Goal: Task Accomplishment & Management: Use online tool/utility

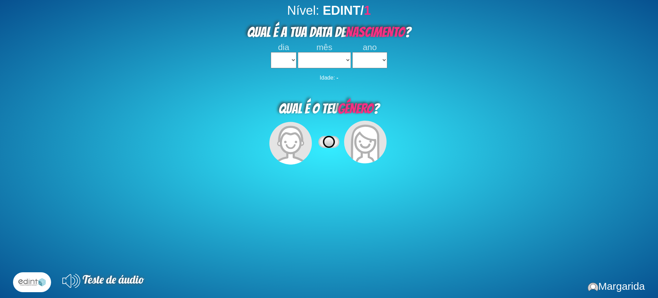
select select
drag, startPoint x: 287, startPoint y: 52, endPoint x: 287, endPoint y: 84, distance: 31.9
click at [287, 53] on div "dia 1 2 3 4 5 6 7 8 9 10 11 12 13 14 15 16 17 18 19 20 21 22 23 24 25 26 27 28 …" at bounding box center [283, 56] width 25 height 26
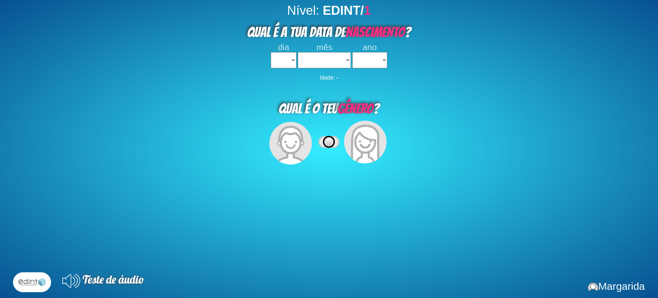
click at [288, 74] on div "Nível: EDINT/ 1 QUAL É A TUA DATA DE NASCIMENTO ? dia 1 2 3 4 5 6 7 8 9 10 11 1…" at bounding box center [329, 152] width 658 height 298
click at [276, 57] on select "1 2 3 4 5 6 7 8 9 10 11 12 13 14 15 16 17 18 19 20 21 22 23 24 25 26 27 28 29 3…" at bounding box center [283, 60] width 25 height 16
select select "3"
click at [271, 52] on select "1 2 3 4 5 6 7 8 9 10 11 12 13 14 15 16 17 18 19 20 21 22 23 24 25 26 27 28 29 3…" at bounding box center [283, 60] width 25 height 16
select select
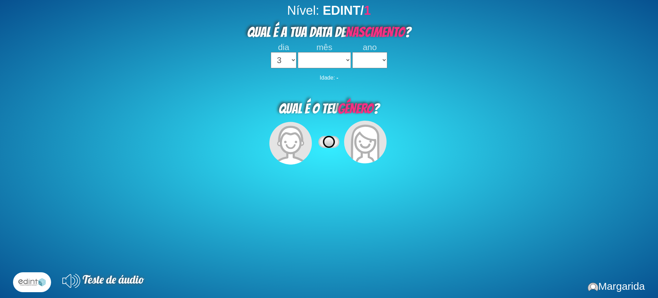
select select
click at [313, 66] on select "janeiro fevereiro março abril maio junho julho agosto setembro outubro novembro…" at bounding box center [324, 60] width 53 height 16
select select "04"
click at [298, 52] on select "janeiro fevereiro março abril maio junho julho agosto setembro outubro novembro…" at bounding box center [324, 60] width 53 height 16
click at [371, 55] on select "2023 2022 2021 2020 2019 2018 2017 2016 2015 2014 2013 2012 2011 2010 2009 2008…" at bounding box center [369, 60] width 35 height 16
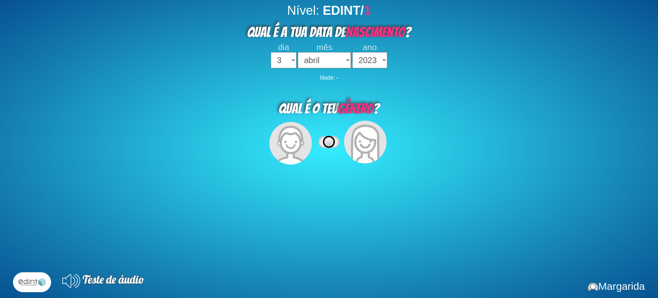
click at [352, 52] on select "2023 2022 2021 2020 2019 2018 2017 2016 2015 2014 2013 2012 2011 2010 2009 2008…" at bounding box center [369, 60] width 35 height 16
click at [377, 57] on select "2023 2022 2021 2020 2019 2018 2017 2016 2015 2014 2013 2012 2011 2010 2009 2008…" at bounding box center [369, 60] width 35 height 16
click at [352, 52] on select "2023 2022 2021 2020 2019 2018 2017 2016 2015 2014 2013 2012 2011 2010 2009 2008…" at bounding box center [369, 60] width 35 height 16
click at [373, 63] on select "2023 2022 2021 2020 2019 2018 2017 2016 2015 2014 2013 2012 2011 2010 2009 2008…" at bounding box center [369, 60] width 35 height 16
click at [352, 52] on select "2023 2022 2021 2020 2019 2018 2017 2016 2015 2014 2013 2012 2011 2010 2009 2008…" at bounding box center [369, 60] width 35 height 16
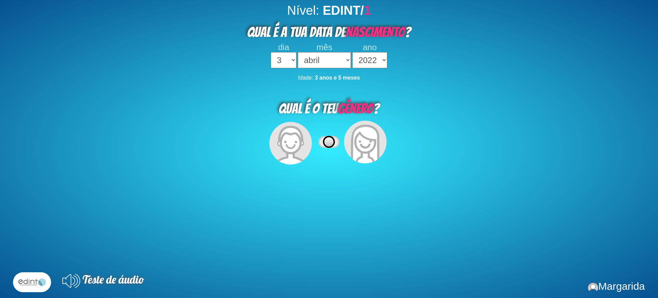
click at [361, 62] on select "2023 2022 2021 2020 2019 2018 2017 2016 2015 2014 2013 2012 2011 2010 2009 2008…" at bounding box center [369, 60] width 35 height 16
select select "2023"
click at [352, 52] on select "2023 2022 2021 2020 2019 2018 2017 2016 2015 2014 2013 2012 2011 2010 2009 2008…" at bounding box center [369, 60] width 35 height 16
click at [356, 148] on icon at bounding box center [365, 144] width 29 height 39
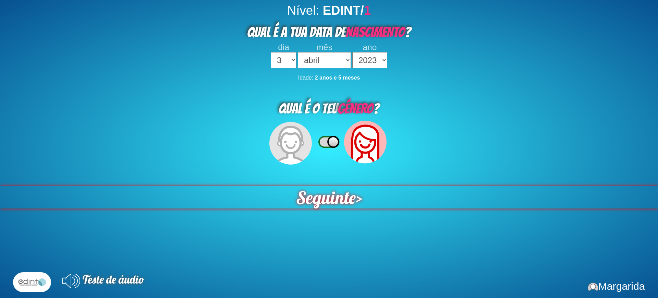
click at [338, 206] on span "Seguinte" at bounding box center [326, 197] width 60 height 22
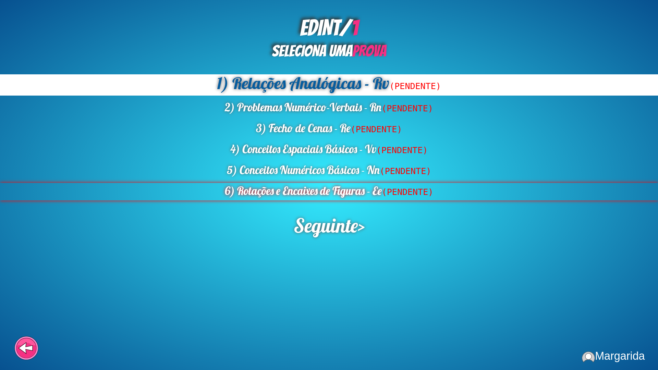
click at [302, 189] on div "6) Rotações e Encaixes de Figuras - Ee (PENDENTE)" at bounding box center [329, 191] width 658 height 17
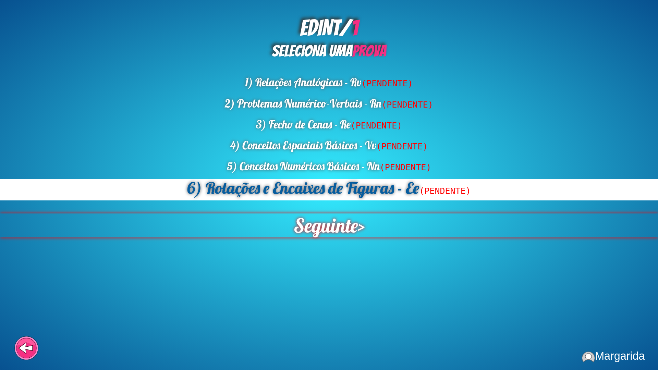
click at [345, 227] on span "Seguinte" at bounding box center [326, 226] width 64 height 24
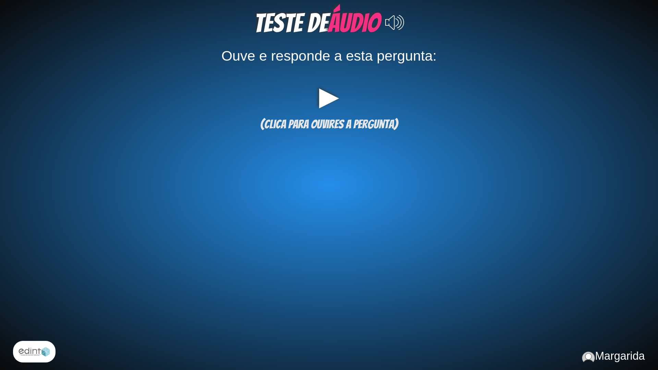
click at [321, 104] on div "▶" at bounding box center [329, 97] width 606 height 24
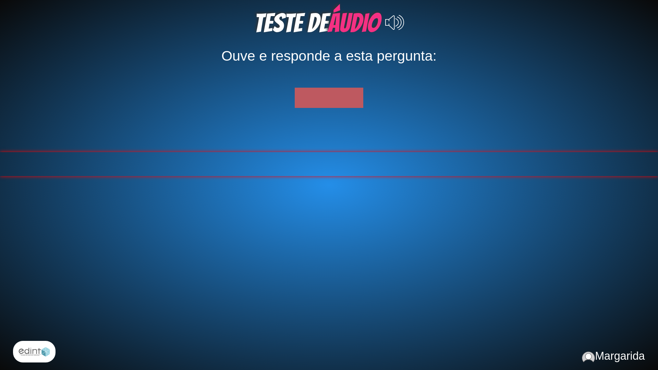
click at [328, 156] on span at bounding box center [329, 164] width 4 height 24
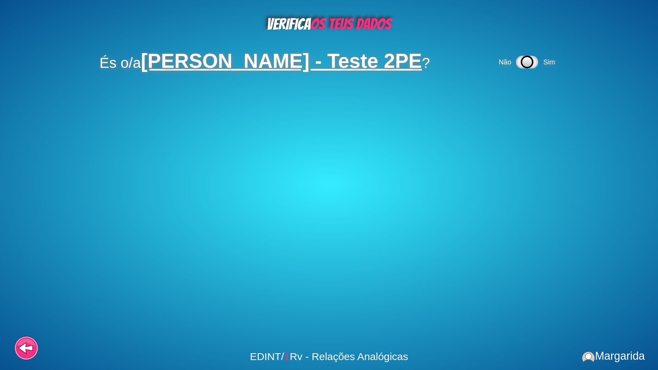
click at [538, 66] on icon at bounding box center [527, 62] width 21 height 11
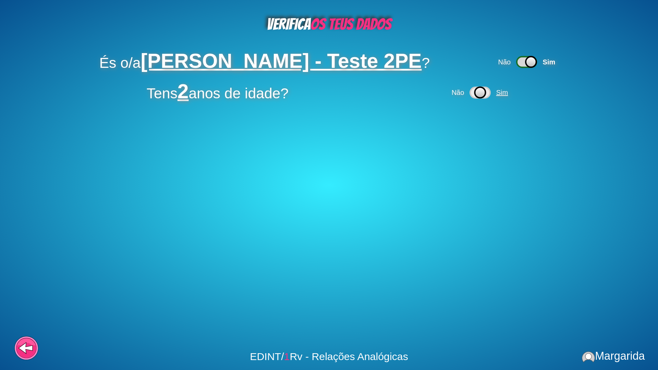
click at [512, 91] on span "Sim" at bounding box center [503, 93] width 16 height 8
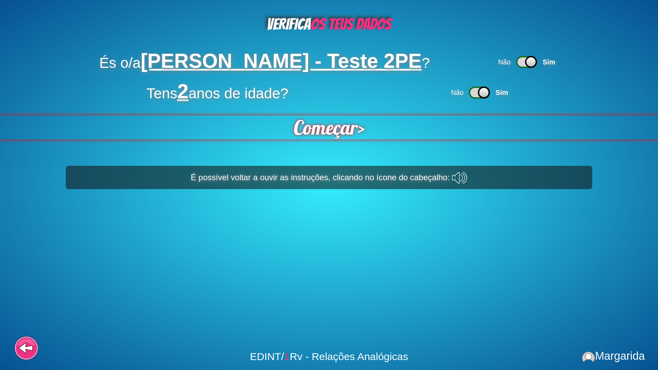
click at [342, 133] on span "Começar" at bounding box center [326, 128] width 64 height 24
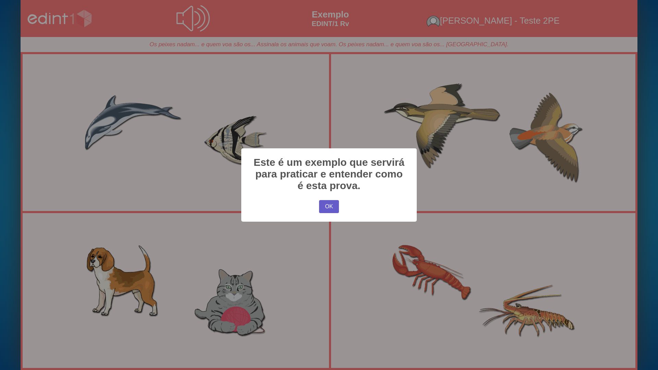
click at [332, 210] on button "OK" at bounding box center [329, 206] width 20 height 13
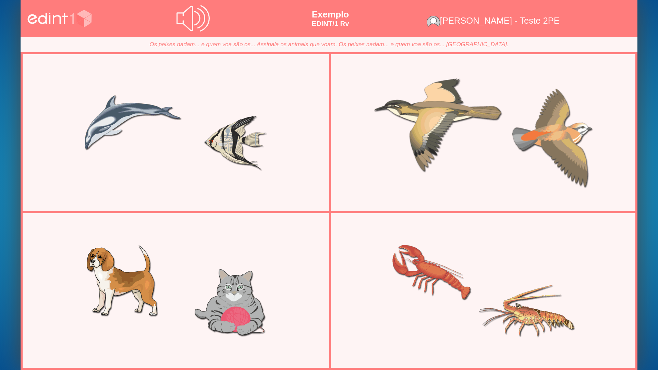
click at [478, 158] on div at bounding box center [483, 132] width 285 height 143
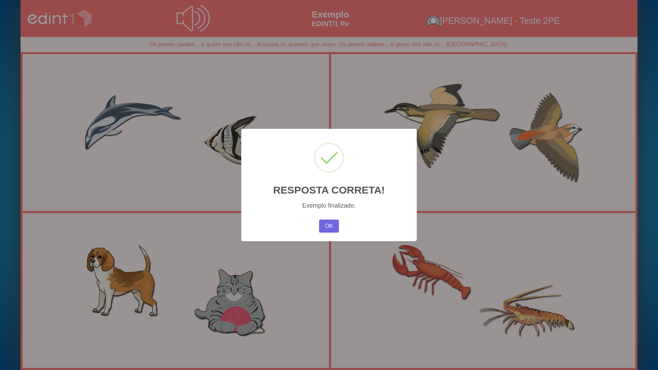
click at [318, 225] on div "OK No Cancel" at bounding box center [329, 226] width 23 height 16
click at [343, 227] on div "× RESPOSTA CORRETA! Exemplo finalizado. OK No Cancel" at bounding box center [329, 185] width 176 height 112
click at [332, 224] on button "OK" at bounding box center [329, 226] width 20 height 13
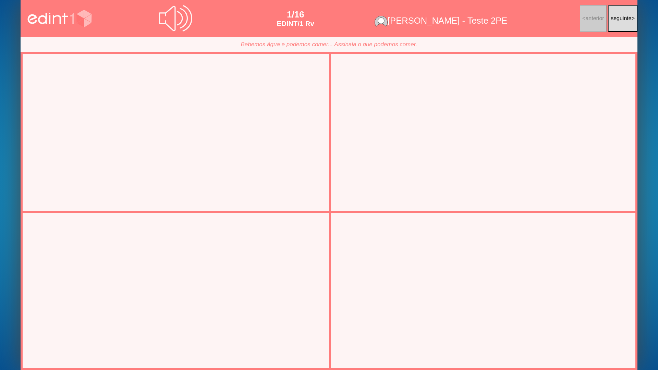
click at [171, 165] on div at bounding box center [175, 132] width 285 height 143
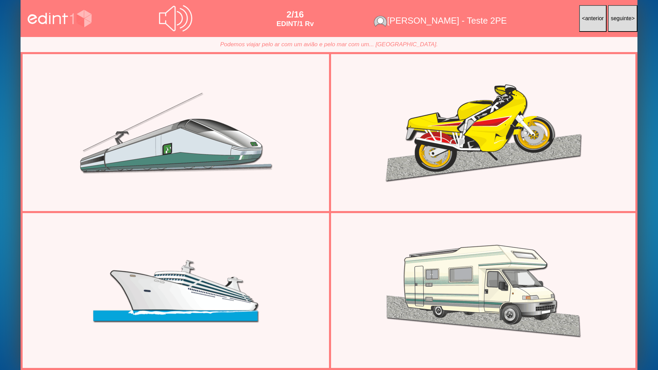
click at [242, 290] on div at bounding box center [175, 290] width 285 height 143
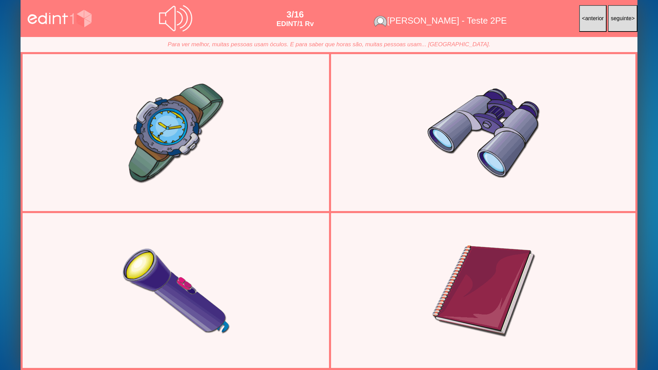
click at [250, 165] on div at bounding box center [175, 132] width 285 height 143
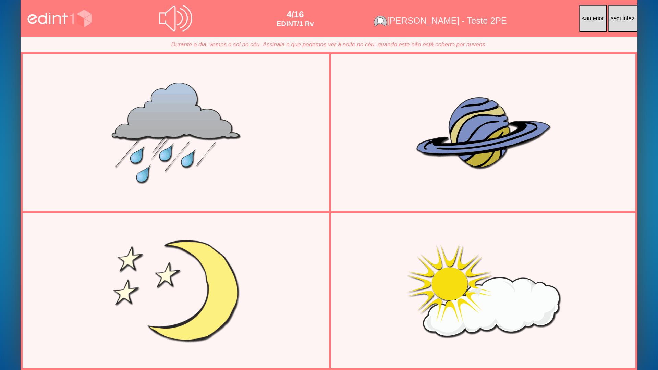
click at [187, 296] on div at bounding box center [175, 290] width 285 height 143
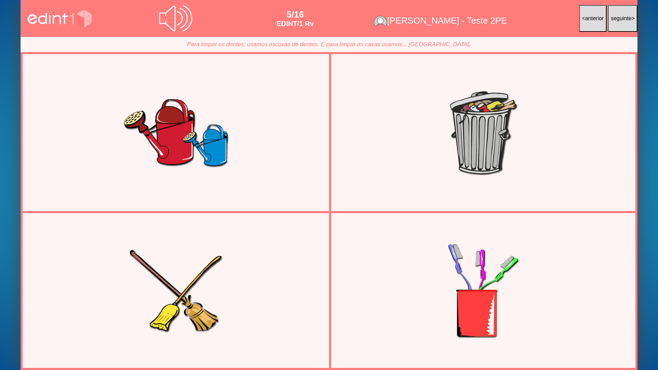
click at [214, 282] on div at bounding box center [175, 290] width 285 height 143
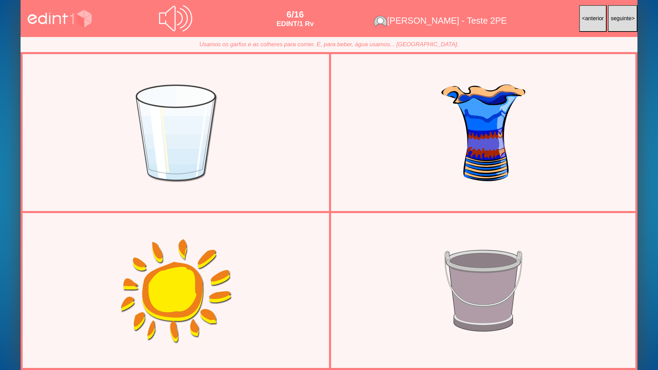
click at [261, 170] on div at bounding box center [175, 132] width 285 height 143
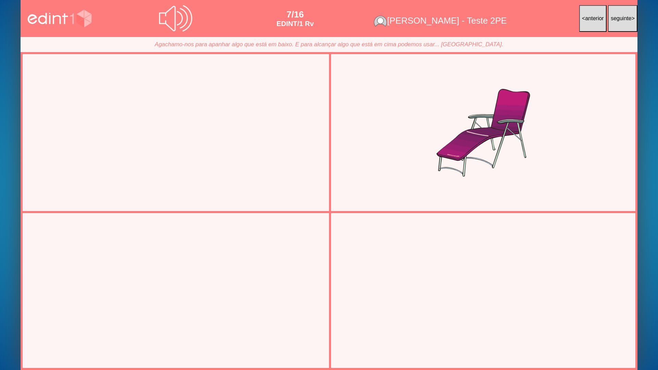
click at [485, 298] on div at bounding box center [483, 290] width 285 height 143
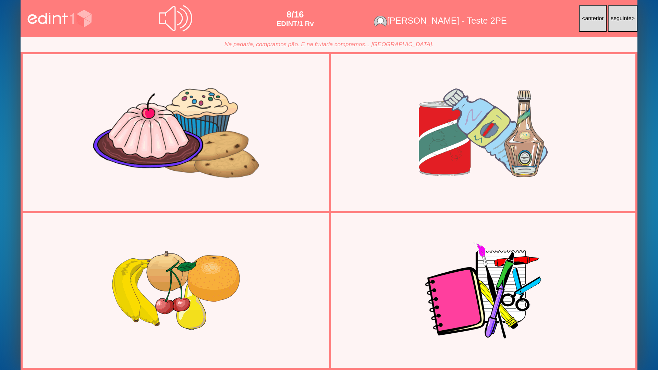
click at [138, 84] on div at bounding box center [175, 132] width 285 height 143
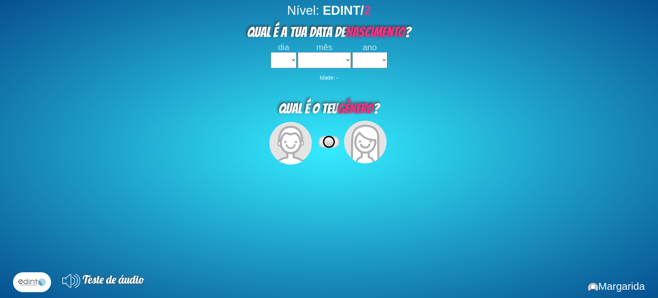
select select
click at [286, 58] on select "1 2 3 4 5 6 7 8 9 10 11 12 13 14 15 16 17 18 19 20 21 22 23 24 25 26 27 28 29 3…" at bounding box center [283, 60] width 25 height 16
select select "2"
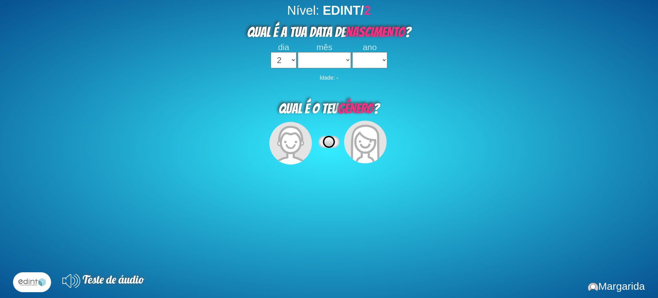
click at [271, 52] on select "1 2 3 4 5 6 7 8 9 10 11 12 13 14 15 16 17 18 19 20 21 22 23 24 25 26 27 28 29 3…" at bounding box center [283, 60] width 25 height 16
select select
click at [317, 64] on select "janeiro fevereiro março abril maio junho julho agosto setembro outubro novembro…" at bounding box center [324, 60] width 53 height 16
select select "03"
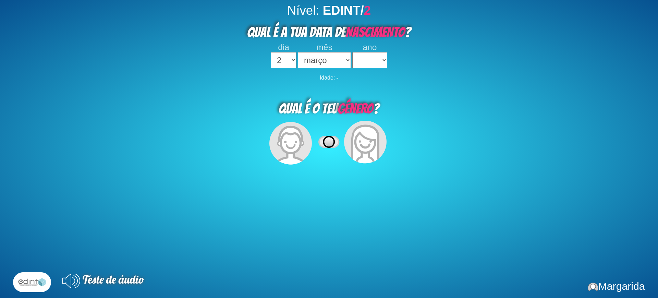
click at [298, 52] on select "janeiro fevereiro março abril maio junho julho agosto setembro outubro novembro…" at bounding box center [324, 60] width 53 height 16
click at [369, 62] on select "2023 2022 2021 2020 2019 2018 2017 2016 2015 2014 2013 2012 2011 2010 2009 2008…" at bounding box center [369, 60] width 35 height 16
select select "2023"
click at [352, 52] on select "2023 2022 2021 2020 2019 2018 2017 2016 2015 2014 2013 2012 2011 2010 2009 2008…" at bounding box center [369, 60] width 35 height 16
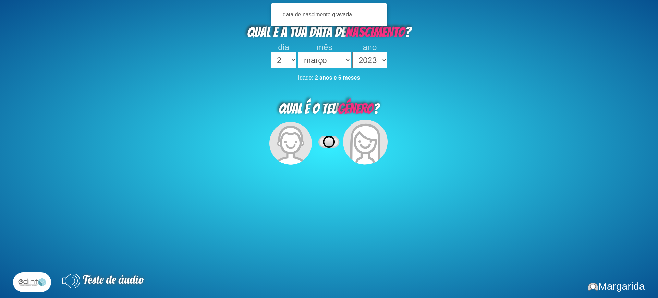
click at [371, 151] on icon at bounding box center [365, 144] width 29 height 39
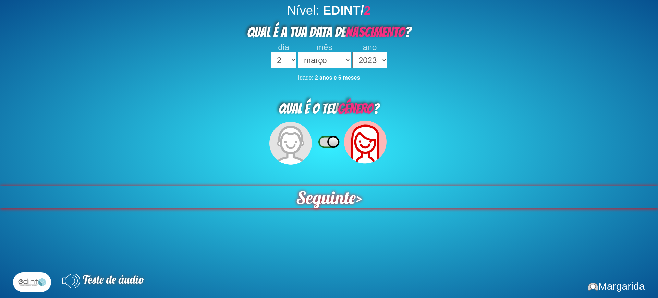
click at [317, 203] on span "Seguinte" at bounding box center [326, 197] width 60 height 22
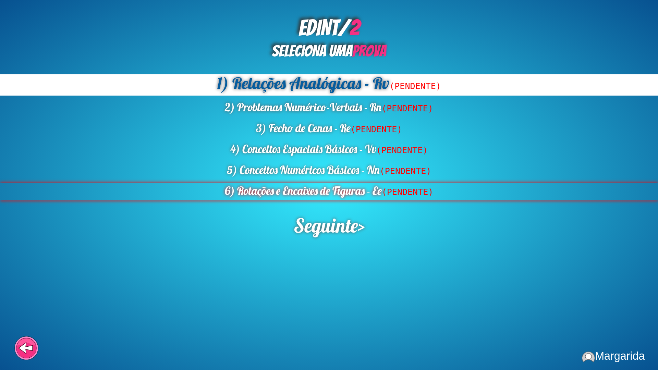
click at [327, 191] on div "6) Rotações e Encaixes de Figuras - Ee (PENDENTE)" at bounding box center [329, 191] width 658 height 17
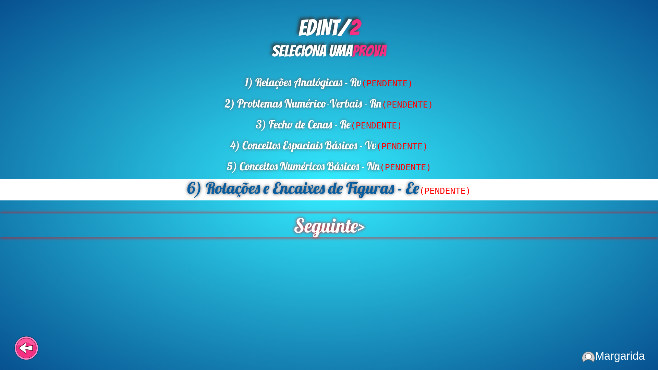
click at [336, 230] on span "Seguinte" at bounding box center [326, 225] width 66 height 25
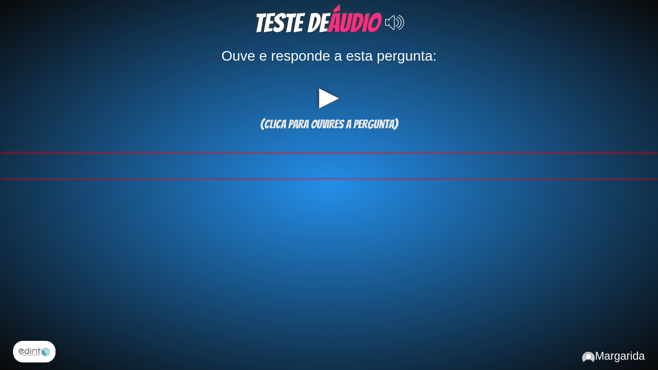
click at [314, 165] on div at bounding box center [329, 166] width 658 height 24
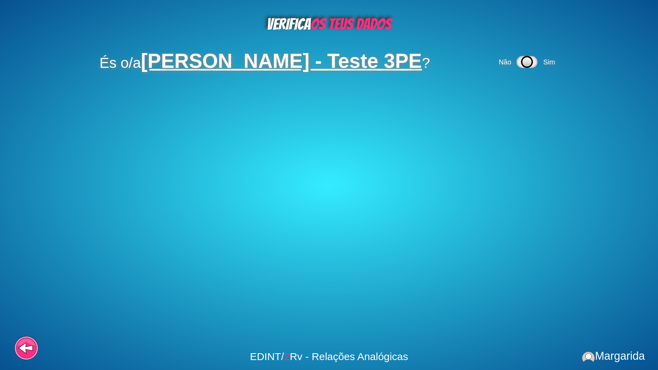
drag, startPoint x: 562, startPoint y: 55, endPoint x: 554, endPoint y: 56, distance: 8.1
click at [559, 55] on div "Não Sim" at bounding box center [528, 62] width 61 height 20
click at [554, 58] on div "Não Sim" at bounding box center [528, 62] width 61 height 20
click at [546, 57] on div "Não Sim" at bounding box center [528, 62] width 61 height 20
click at [538, 61] on icon at bounding box center [527, 62] width 21 height 11
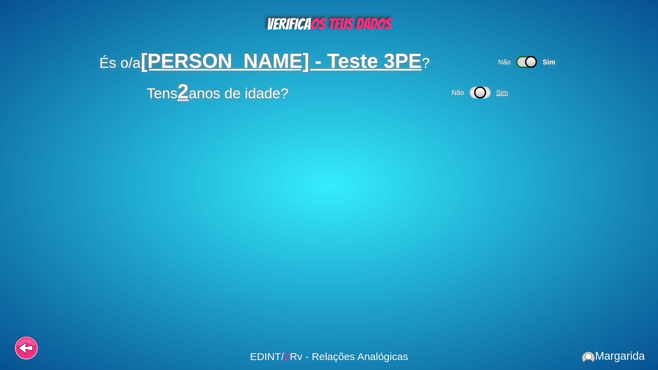
click at [505, 95] on span "Sim" at bounding box center [502, 93] width 12 height 8
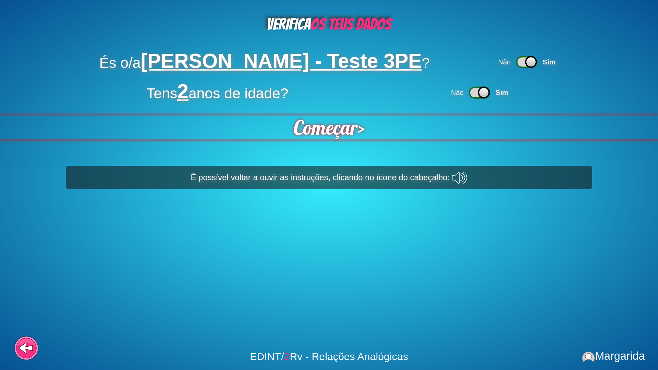
click at [341, 129] on span "Começar" at bounding box center [325, 128] width 69 height 26
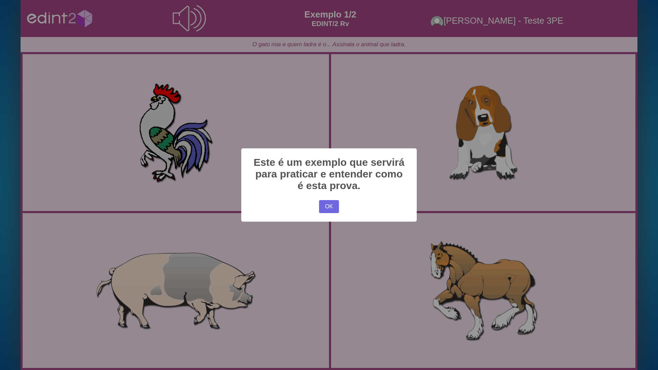
click at [303, 119] on div "× Este é um exemplo que servirá para praticar e entender como é esta prova. OK …" at bounding box center [329, 185] width 658 height 370
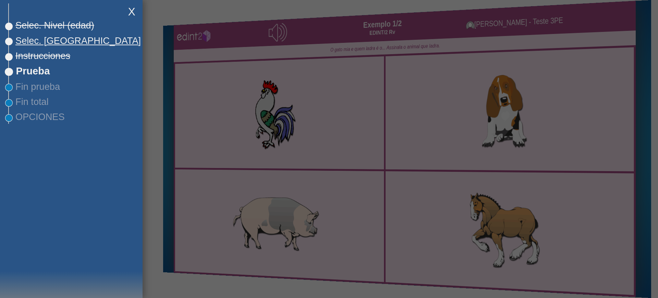
click at [44, 42] on span "Selec. [GEOGRAPHIC_DATA]" at bounding box center [75, 40] width 132 height 11
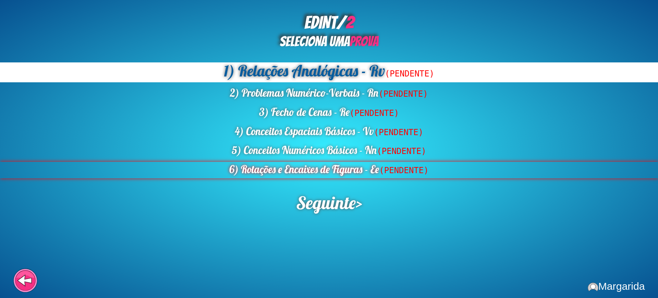
click at [311, 169] on div "6) Rotações e Encaixes de Figuras - Ee (PENDENTE)" at bounding box center [329, 170] width 658 height 16
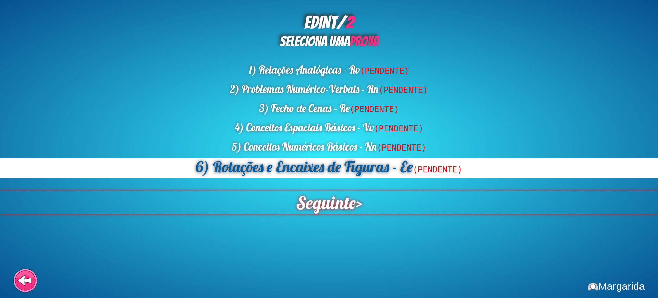
click at [333, 199] on span "Seguinte" at bounding box center [326, 202] width 60 height 22
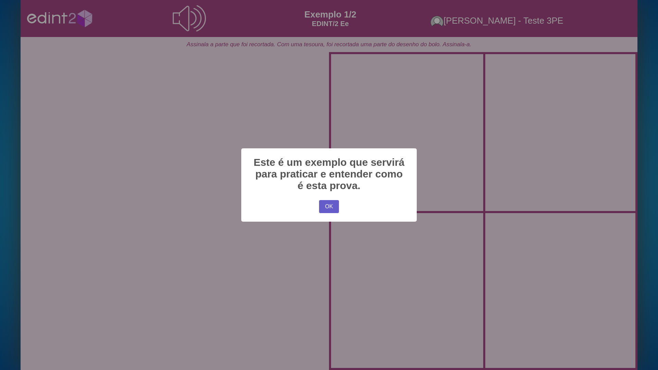
click at [330, 207] on button "OK" at bounding box center [329, 206] width 20 height 13
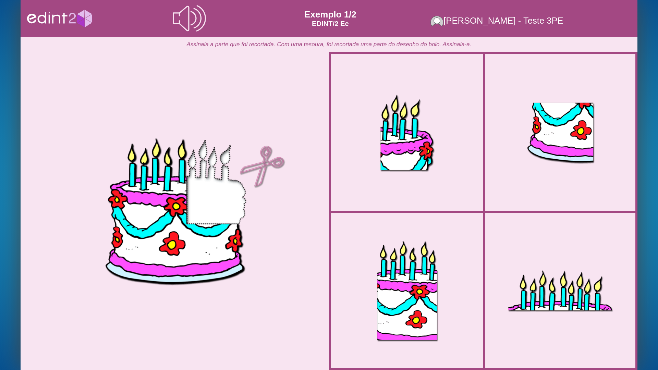
click at [382, 158] on div at bounding box center [407, 132] width 139 height 139
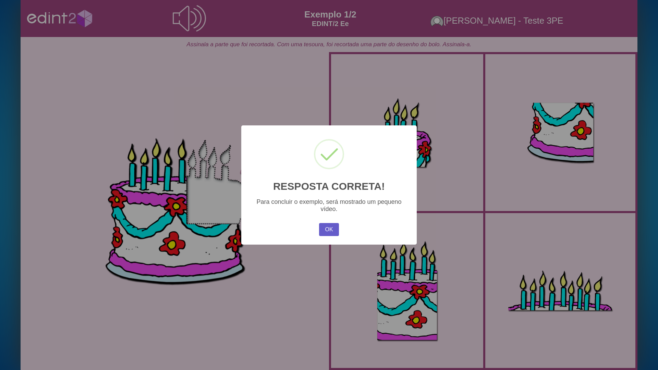
click at [323, 230] on button "OK" at bounding box center [329, 229] width 20 height 13
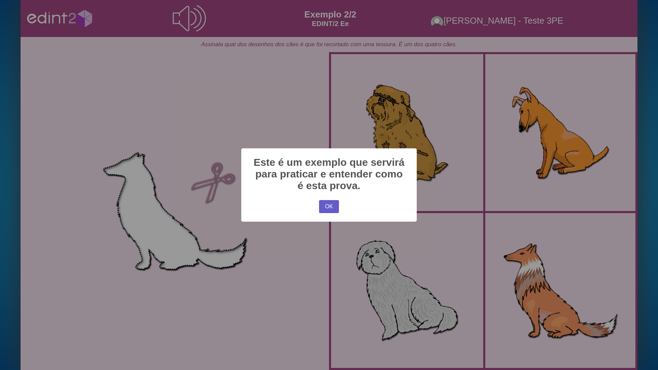
click at [330, 200] on button "OK" at bounding box center [329, 206] width 20 height 13
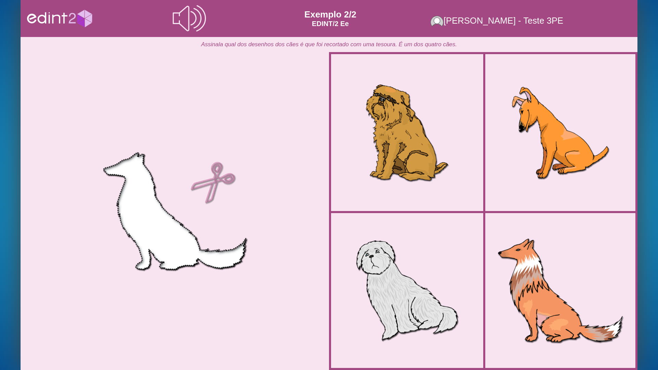
click at [506, 269] on div at bounding box center [560, 291] width 136 height 136
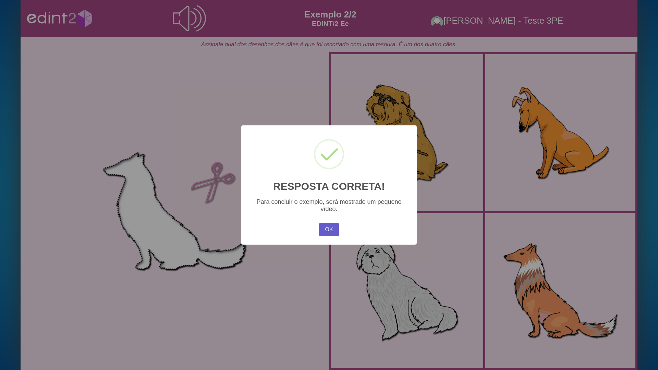
click at [335, 234] on button "OK" at bounding box center [329, 229] width 20 height 13
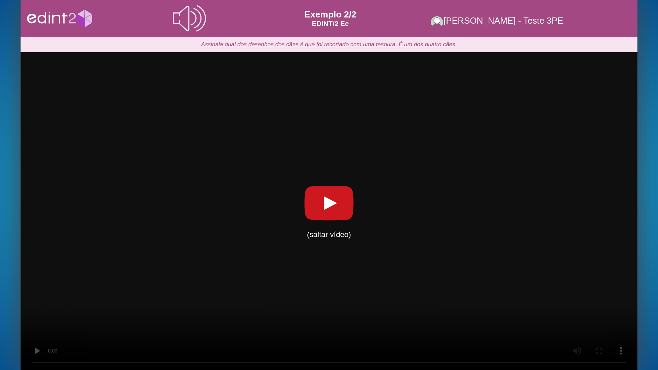
drag, startPoint x: 539, startPoint y: 366, endPoint x: 428, endPoint y: 363, distance: 110.8
click at [449, 298] on div "carregando o vídeo... (saltar vídeo)" at bounding box center [329, 211] width 617 height 318
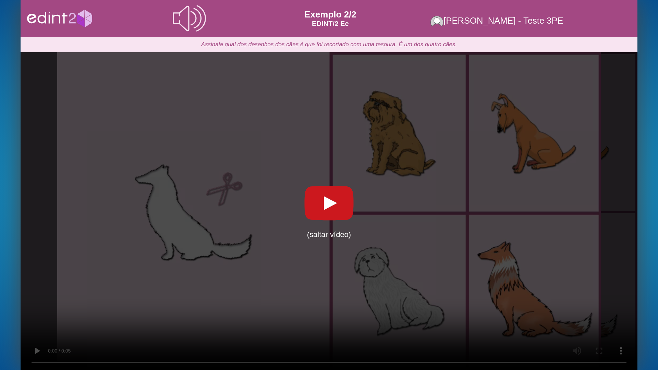
click at [33, 298] on div "carregando o vídeo... (saltar vídeo)" at bounding box center [329, 211] width 617 height 318
click at [153, 268] on div "carregando o vídeo... (saltar vídeo)" at bounding box center [329, 211] width 617 height 318
drag, startPoint x: 303, startPoint y: 210, endPoint x: 299, endPoint y: 213, distance: 5.4
click at [303, 211] on icon at bounding box center [329, 203] width 55 height 40
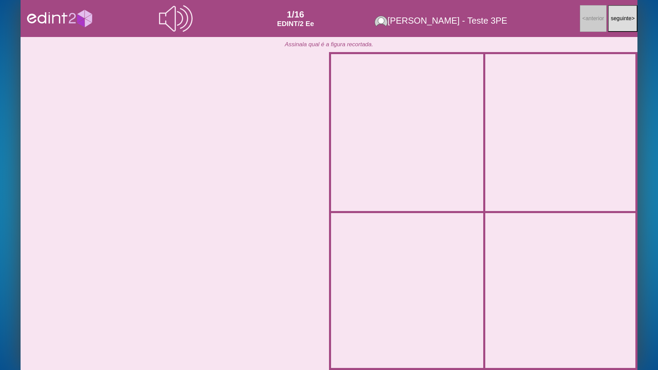
click at [428, 277] on div at bounding box center [407, 291] width 139 height 139
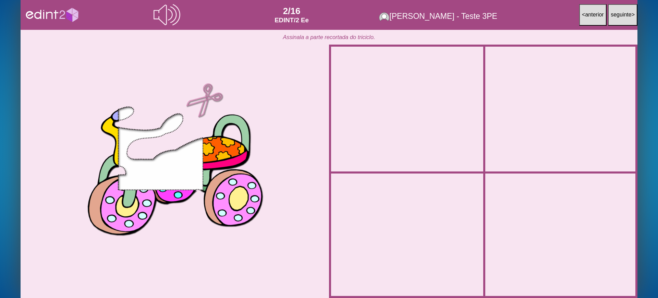
click at [102, 115] on div at bounding box center [174, 171] width 253 height 253
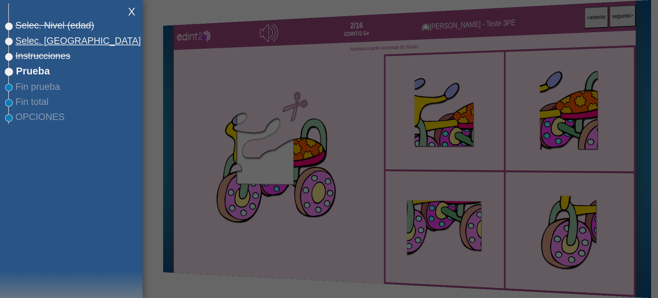
click at [47, 42] on span "Selec. [GEOGRAPHIC_DATA]" at bounding box center [75, 40] width 132 height 11
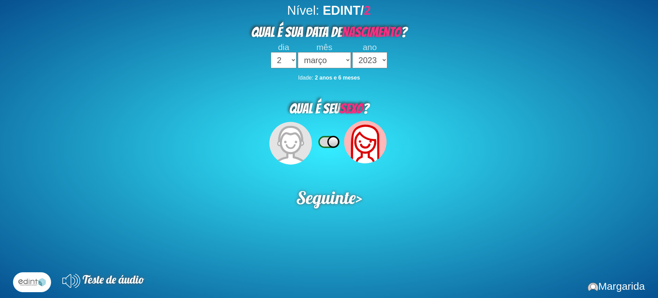
select select "2"
select select "03"
click at [352, 197] on span "Seguinte" at bounding box center [326, 197] width 60 height 22
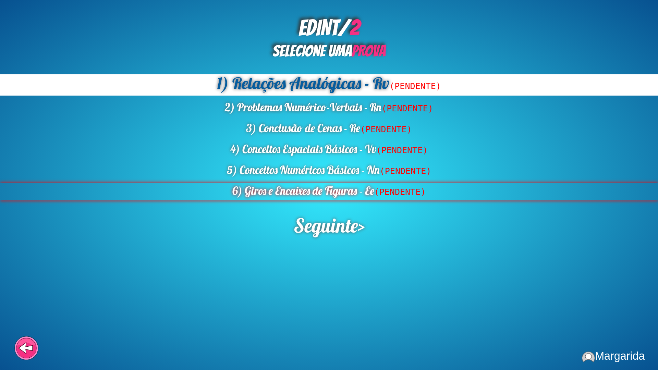
click at [327, 194] on div "6) Giros e Encaixes de Figuras - Ee (PENDENTE)" at bounding box center [329, 191] width 658 height 17
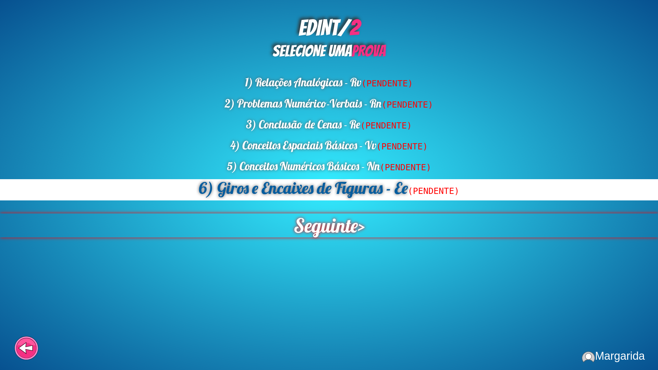
click at [332, 224] on span "Seguinte" at bounding box center [326, 226] width 64 height 24
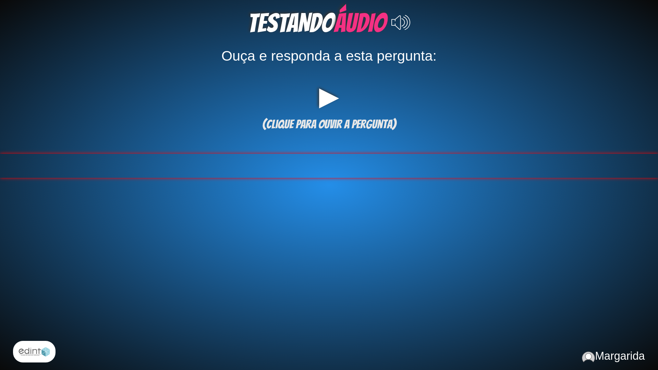
click at [321, 155] on div at bounding box center [329, 166] width 658 height 24
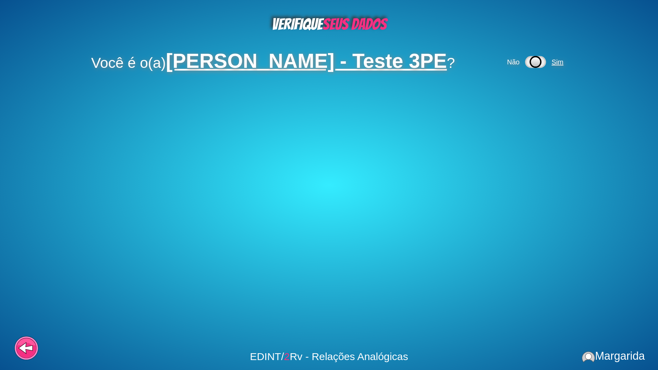
drag, startPoint x: 564, startPoint y: 57, endPoint x: 560, endPoint y: 65, distance: 9.1
click at [563, 59] on div "Não Sim" at bounding box center [536, 62] width 61 height 20
click at [561, 62] on span "Sim" at bounding box center [558, 62] width 12 height 8
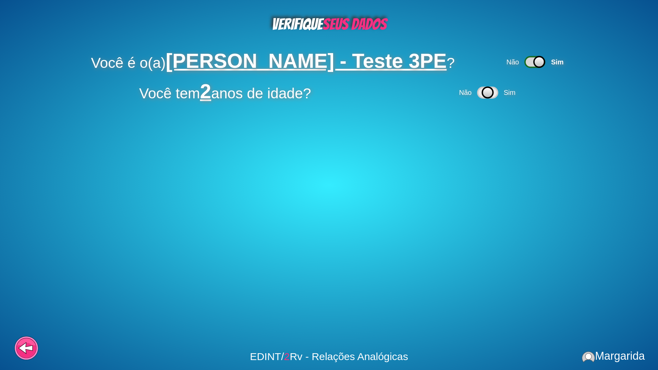
click at [502, 97] on div "Não Sim" at bounding box center [488, 93] width 61 height 20
click at [512, 93] on span "Sim" at bounding box center [510, 93] width 12 height 8
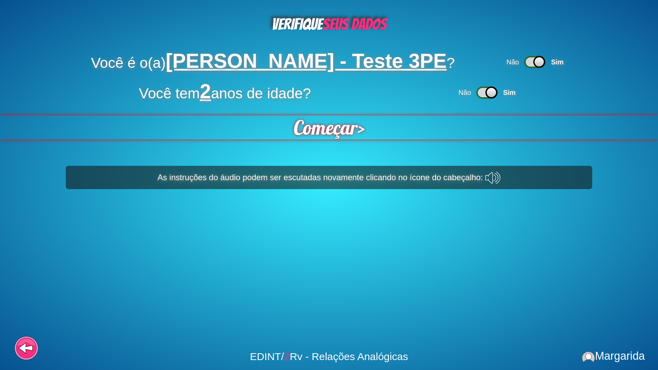
click at [329, 123] on span "Começar" at bounding box center [326, 128] width 65 height 24
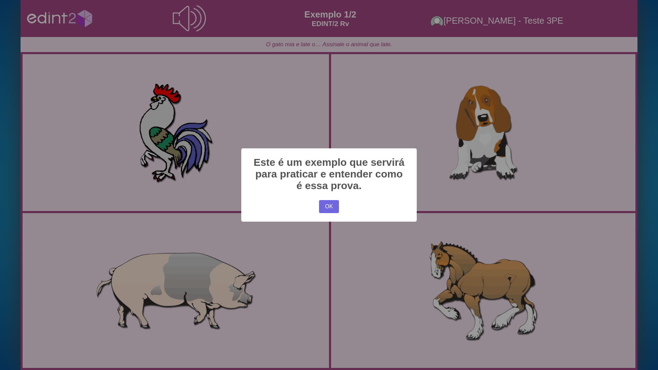
click at [164, 217] on div "× Este é um exemplo que servirá para praticar e entender como é essa prova. OK …" at bounding box center [329, 185] width 658 height 370
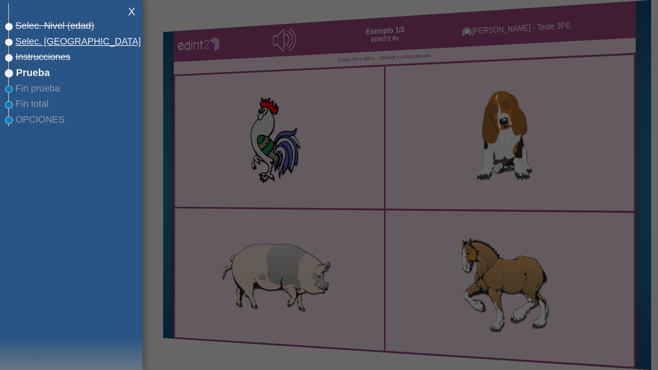
click at [41, 45] on span "Selec. [GEOGRAPHIC_DATA]" at bounding box center [75, 41] width 132 height 11
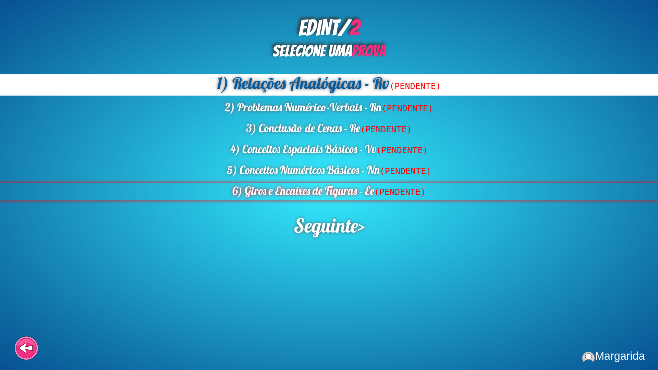
click at [311, 195] on div "6) Giros e Encaixes de Figuras - Ee (PENDENTE)" at bounding box center [329, 191] width 658 height 17
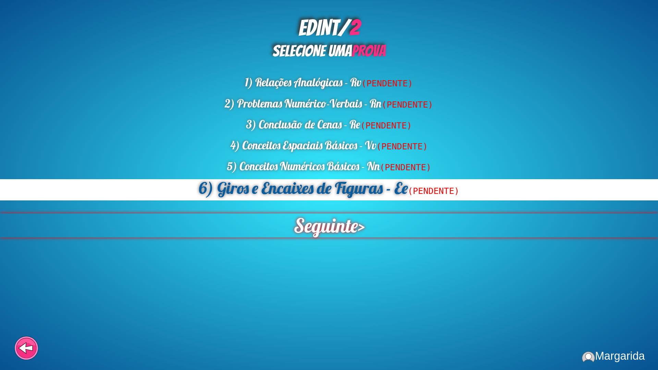
click at [328, 223] on span "Seguinte" at bounding box center [325, 226] width 65 height 24
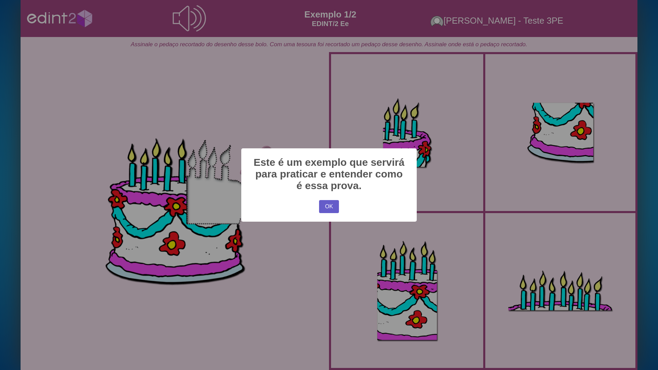
click at [326, 204] on button "OK" at bounding box center [329, 206] width 20 height 13
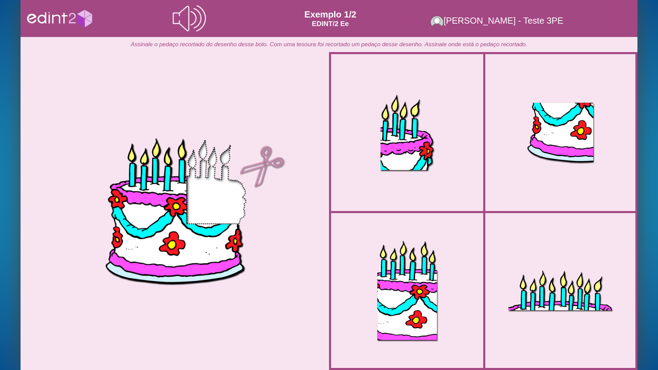
click at [416, 192] on div at bounding box center [407, 132] width 139 height 139
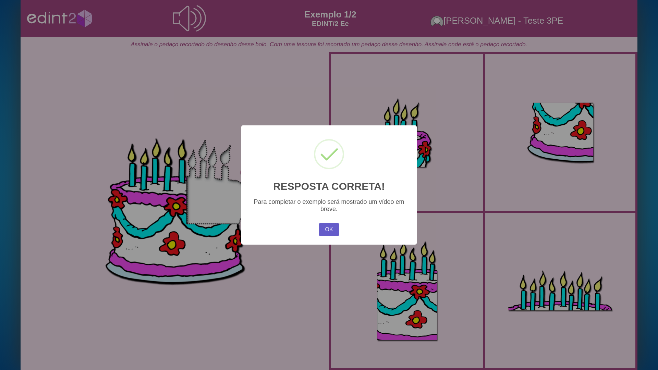
click at [325, 229] on button "OK" at bounding box center [329, 229] width 20 height 13
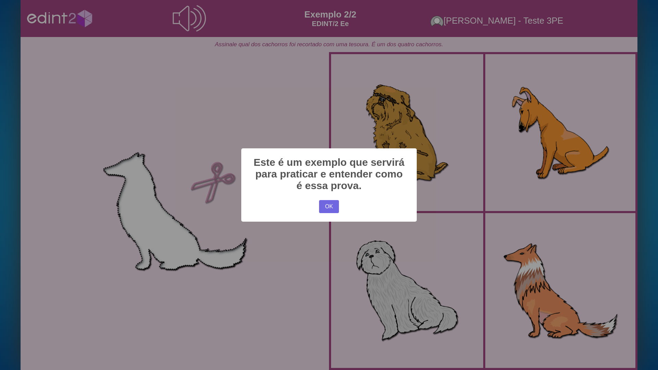
drag, startPoint x: 331, startPoint y: 197, endPoint x: 417, endPoint y: 228, distance: 91.5
click at [332, 199] on div "× Este é um exemplo que servirá para praticar e entender como é essa prova. OK …" at bounding box center [329, 184] width 176 height 73
click at [329, 205] on button "OK" at bounding box center [329, 206] width 20 height 13
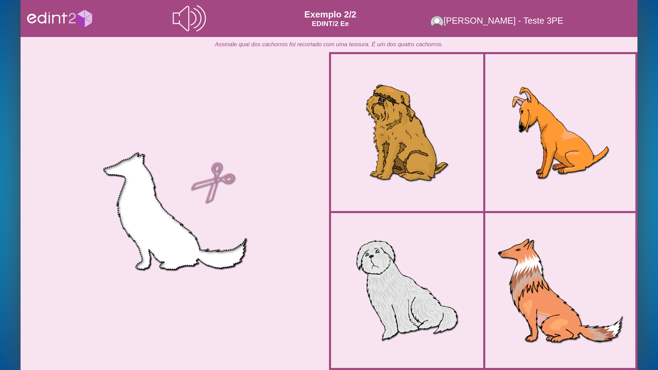
click at [578, 287] on div at bounding box center [560, 291] width 136 height 136
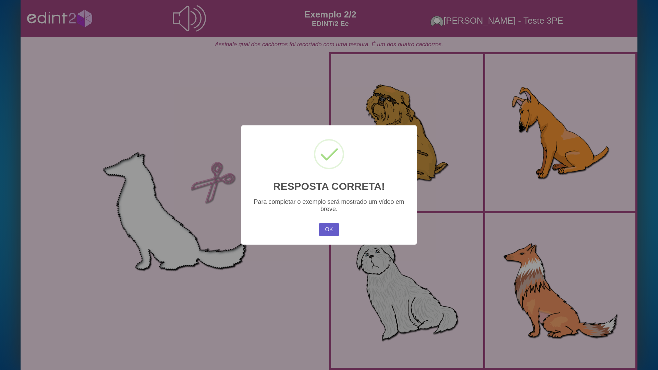
click at [334, 232] on button "OK" at bounding box center [329, 229] width 20 height 13
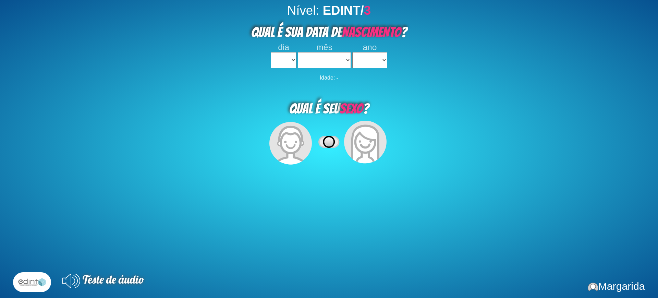
select select
drag, startPoint x: 281, startPoint y: 59, endPoint x: 277, endPoint y: 68, distance: 9.8
click at [279, 62] on select "1 2 3 4 5 6 7 8 9 10 11 12 13 14 15 16 17 18 19 20 21 22 23 24 25 26 27 28 29 3…" at bounding box center [283, 60] width 25 height 16
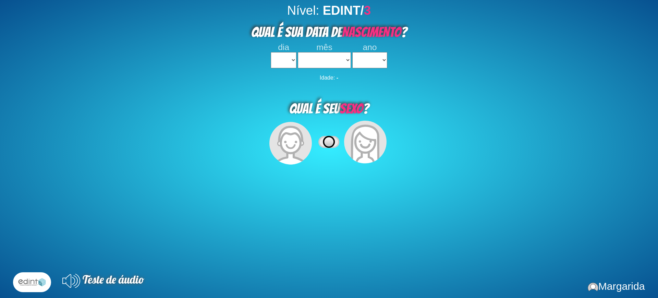
select select "3"
click at [271, 52] on select "1 2 3 4 5 6 7 8 9 10 11 12 13 14 15 16 17 18 19 20 21 22 23 24 25 26 27 28 29 3…" at bounding box center [283, 60] width 25 height 16
select select
click at [321, 62] on div "Nível: EDINT/ 3 QUAL É SUA DATA DE NASCIMENTO ? dia 1 2 3 4 5 6 7 8 9 10 11 12 …" at bounding box center [329, 152] width 658 height 298
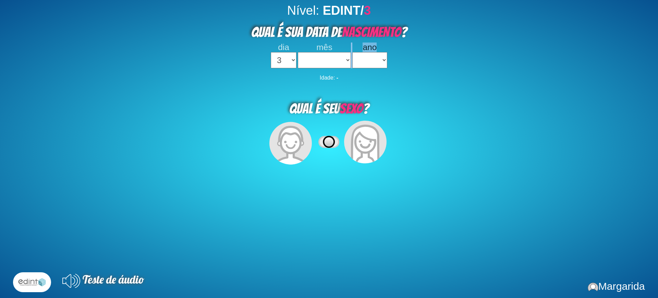
click at [315, 67] on select "janeiro fevereiro março abril maio junho julho agosto setembro outubro novembro…" at bounding box center [324, 60] width 53 height 16
select select "02"
click at [298, 52] on select "janeiro fevereiro março abril maio junho julho agosto setembro outubro novembro…" at bounding box center [324, 60] width 53 height 16
drag, startPoint x: 360, startPoint y: 59, endPoint x: 358, endPoint y: 63, distance: 4.5
click at [361, 59] on select "2023 2022 2021 2020 2019 2018 2017 2016 2015 2014 2013 2012 2011 2010 2009 2008…" at bounding box center [369, 60] width 35 height 16
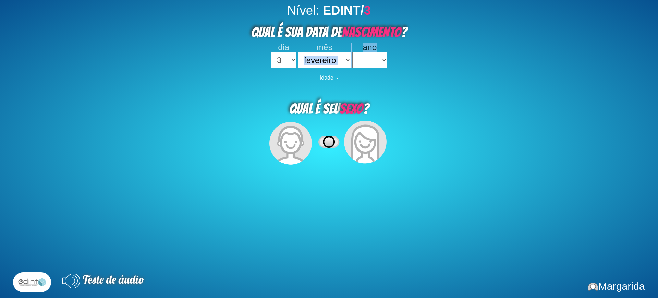
select select "2022"
click at [352, 52] on select "2023 2022 2021 2020 2019 2018 2017 2016 2015 2014 2013 2012 2011 2010 2009 2008…" at bounding box center [369, 60] width 35 height 16
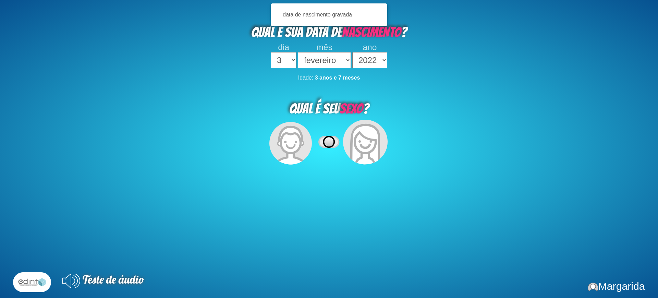
click at [355, 135] on icon at bounding box center [365, 144] width 29 height 39
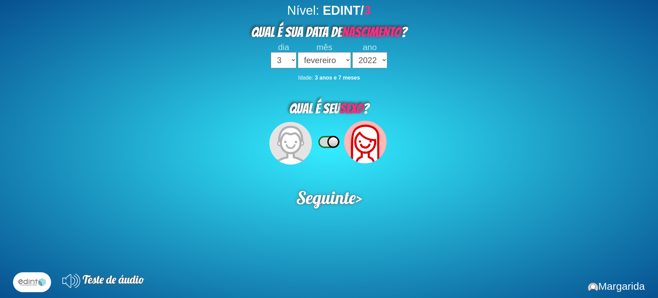
drag, startPoint x: 318, startPoint y: 190, endPoint x: 320, endPoint y: 238, distance: 47.4
click at [318, 190] on span "Seguinte" at bounding box center [326, 197] width 60 height 22
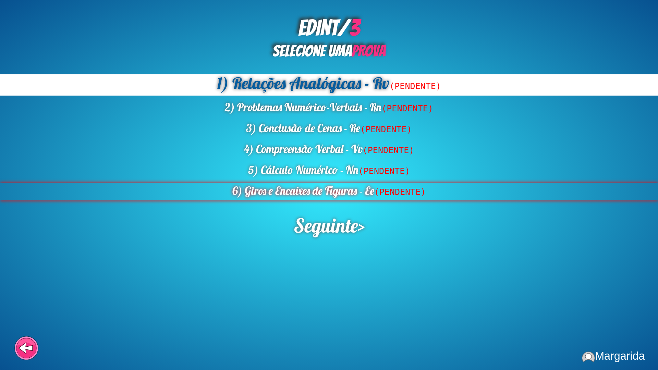
click at [322, 192] on div "6) Giros e Encaixes de Figuras - Ee (PENDENTE)" at bounding box center [329, 191] width 658 height 17
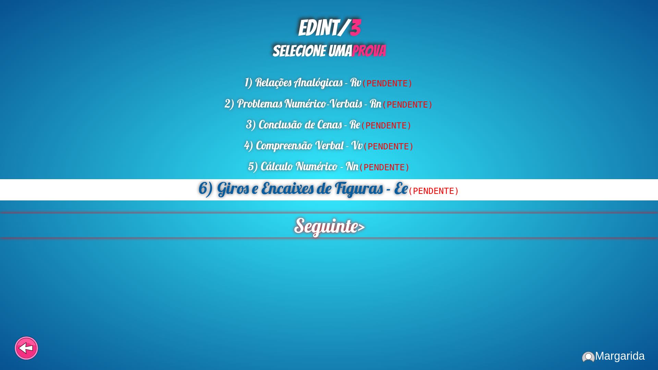
click at [323, 231] on span "Seguinte" at bounding box center [326, 226] width 64 height 24
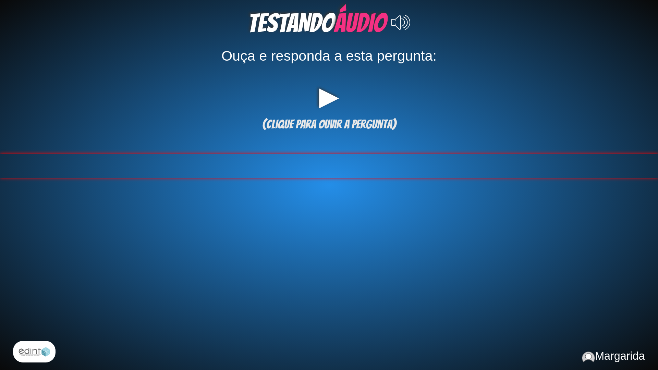
click at [305, 167] on div at bounding box center [329, 166] width 658 height 24
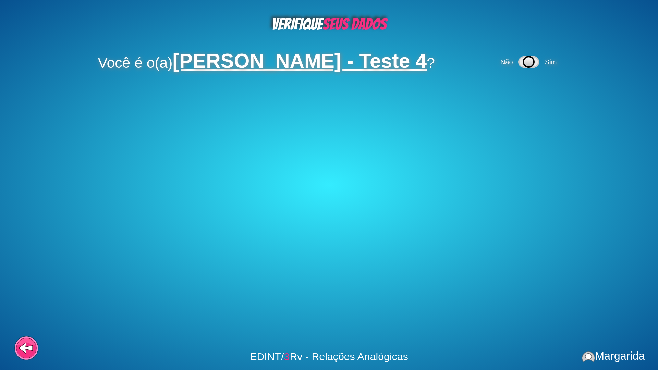
click at [547, 60] on div "Não Sim" at bounding box center [529, 62] width 61 height 20
click at [557, 60] on span "Sim" at bounding box center [551, 62] width 12 height 8
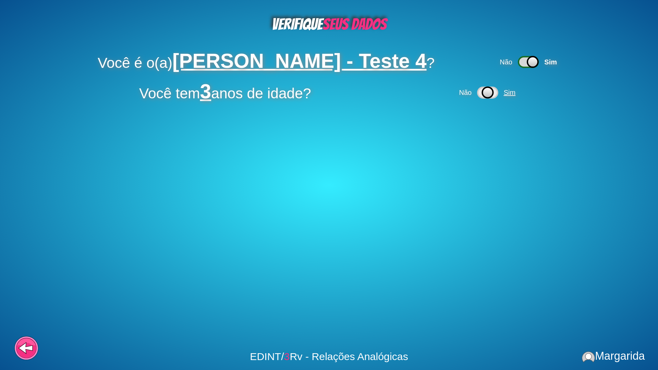
click at [510, 92] on span "Sim" at bounding box center [510, 93] width 12 height 8
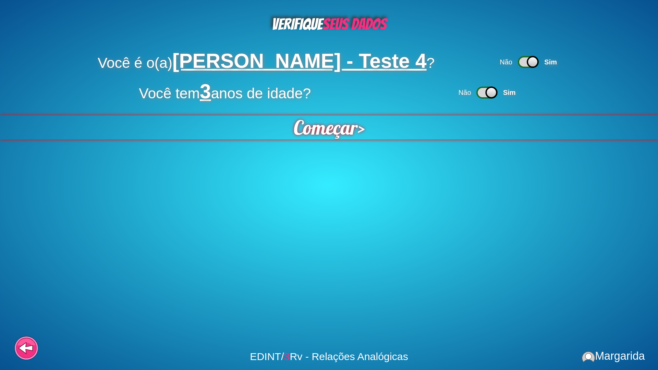
click at [354, 136] on span "Começar" at bounding box center [326, 128] width 64 height 24
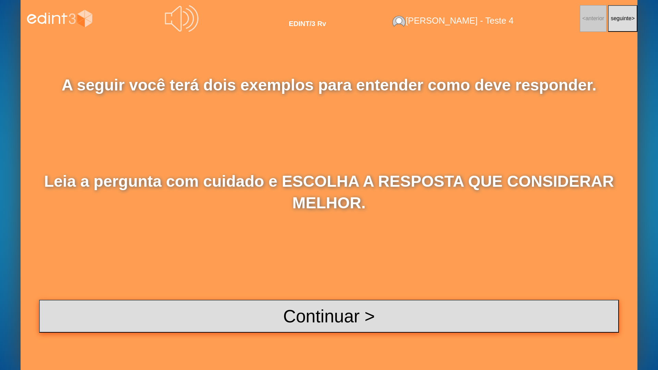
click at [313, 298] on button "Continuar >" at bounding box center [329, 316] width 580 height 33
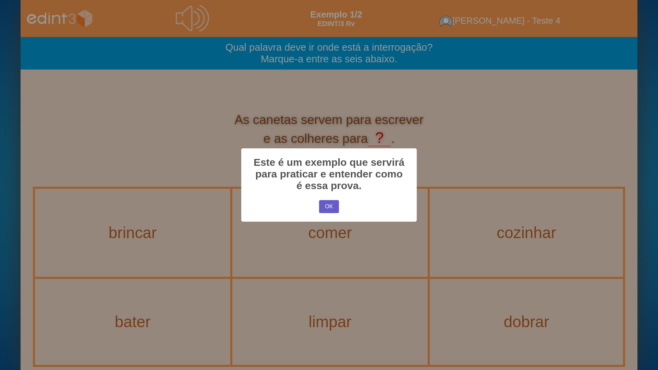
click at [325, 206] on button "OK" at bounding box center [329, 206] width 20 height 13
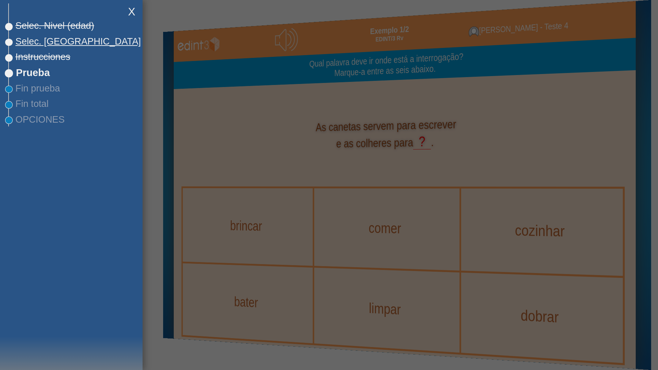
click at [45, 45] on span "Selec. [GEOGRAPHIC_DATA]" at bounding box center [75, 41] width 132 height 11
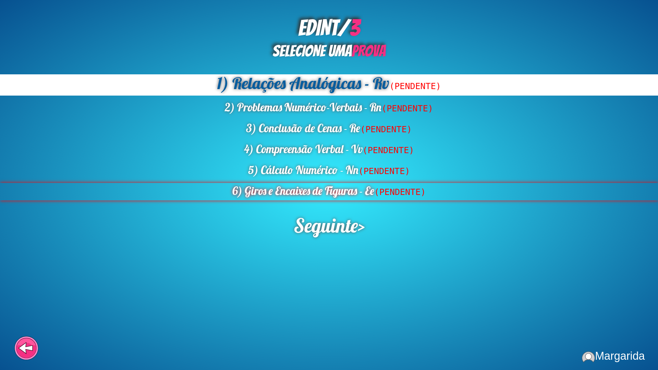
click at [287, 189] on div "6) Giros e Encaixes de Figuras - Ee (PENDENTE)" at bounding box center [329, 191] width 658 height 17
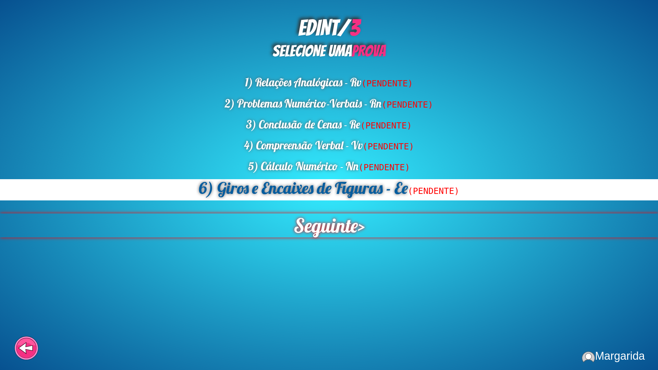
click at [317, 230] on span "Seguinte" at bounding box center [326, 226] width 64 height 24
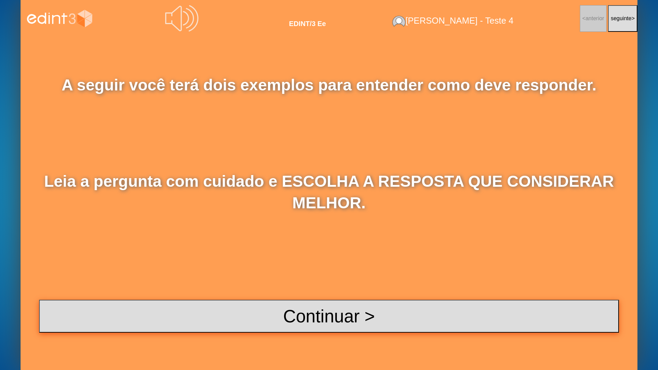
click at [326, 298] on button "Continuar >" at bounding box center [329, 316] width 580 height 33
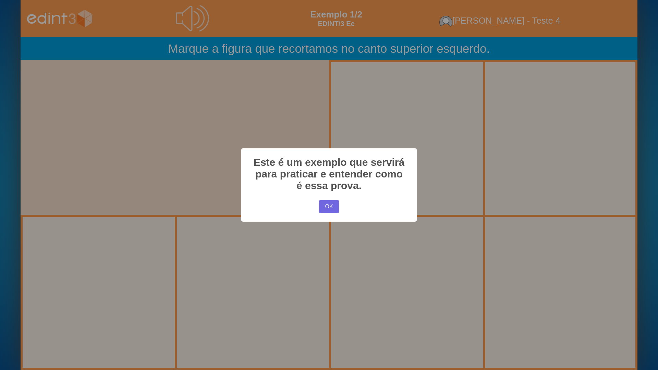
click at [327, 202] on button "OK" at bounding box center [329, 206] width 20 height 13
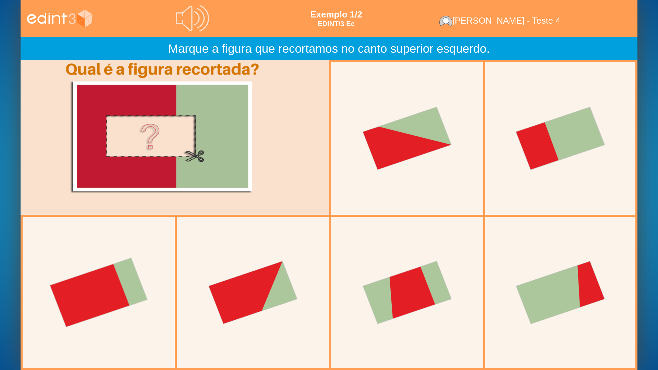
click at [97, 276] on div at bounding box center [98, 292] width 153 height 153
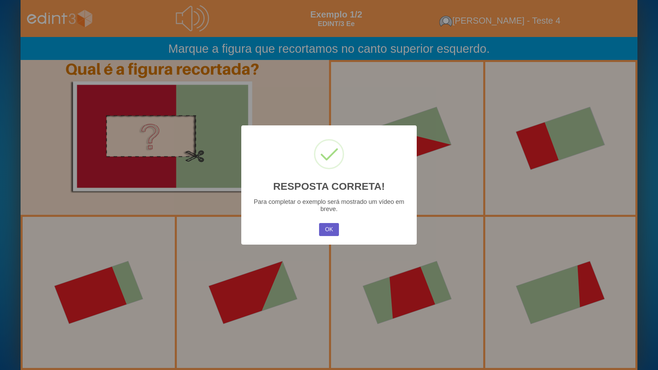
drag, startPoint x: 343, startPoint y: 228, endPoint x: 336, endPoint y: 229, distance: 6.6
click at [341, 229] on div "× RESPOSTA CORRETA! Para completar o exemplo será mostrado um vídeo em breve. O…" at bounding box center [329, 185] width 176 height 120
click at [324, 224] on button "OK" at bounding box center [329, 229] width 20 height 13
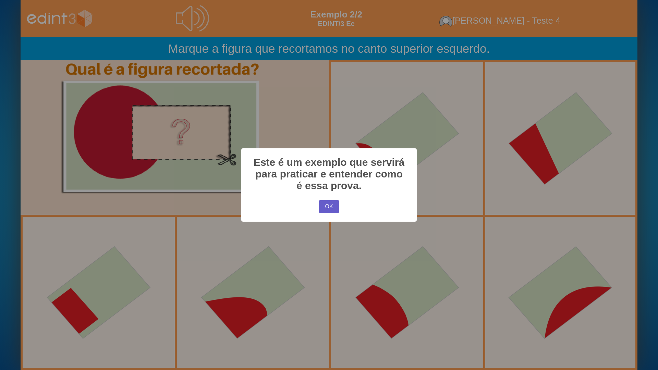
click at [324, 209] on button "OK" at bounding box center [329, 206] width 20 height 13
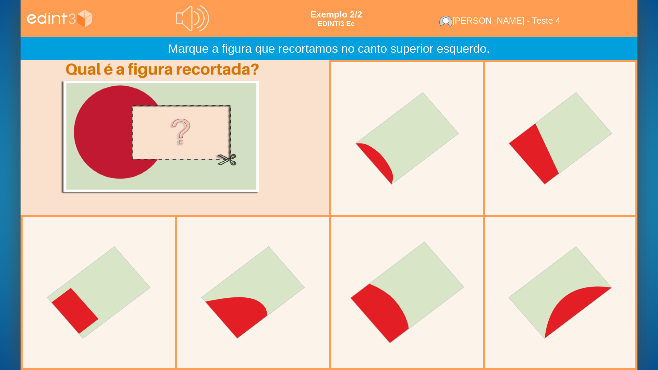
click at [394, 287] on div at bounding box center [407, 292] width 153 height 153
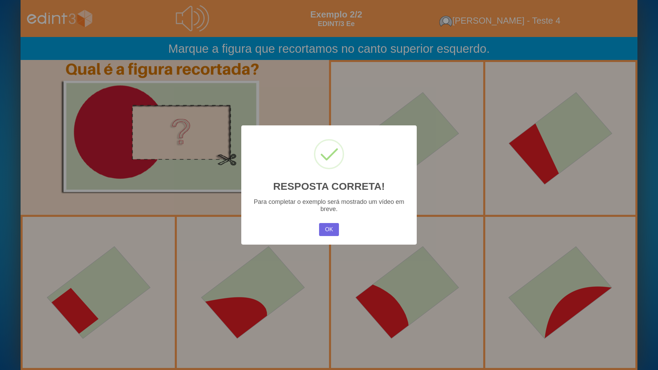
click at [318, 234] on div "OK No Cancel" at bounding box center [329, 230] width 23 height 16
click at [332, 232] on button "OK" at bounding box center [329, 229] width 20 height 13
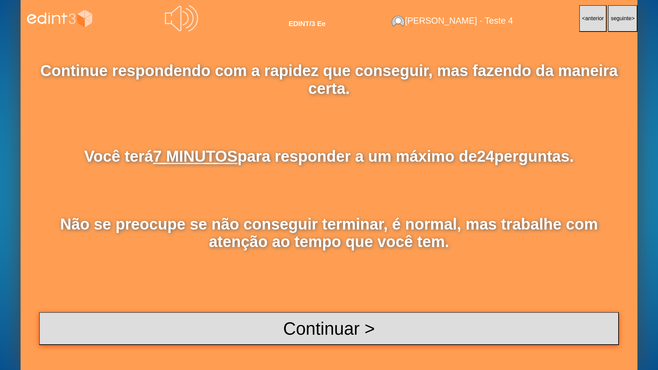
click at [349, 298] on button "Continuar >" at bounding box center [329, 328] width 580 height 33
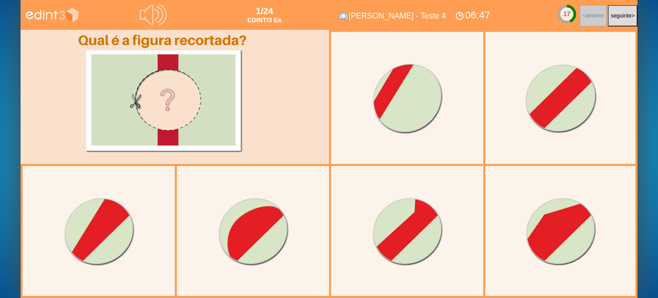
click at [29, 60] on div at bounding box center [163, 91] width 284 height 123
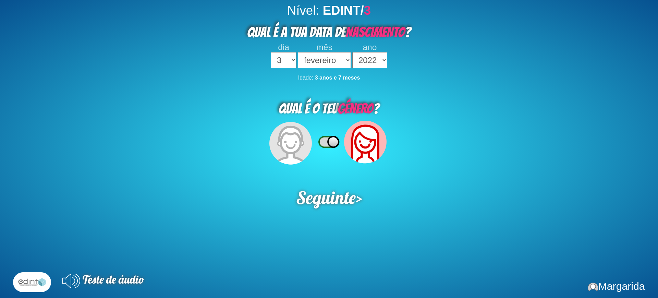
select select "3"
select select "02"
select select "2022"
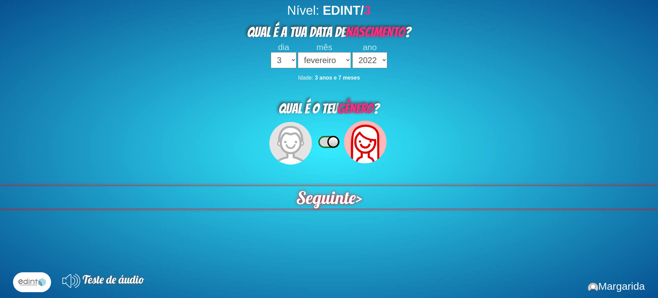
drag, startPoint x: 317, startPoint y: 189, endPoint x: 318, endPoint y: 242, distance: 53.2
click at [317, 190] on span "Seguinte" at bounding box center [326, 196] width 62 height 23
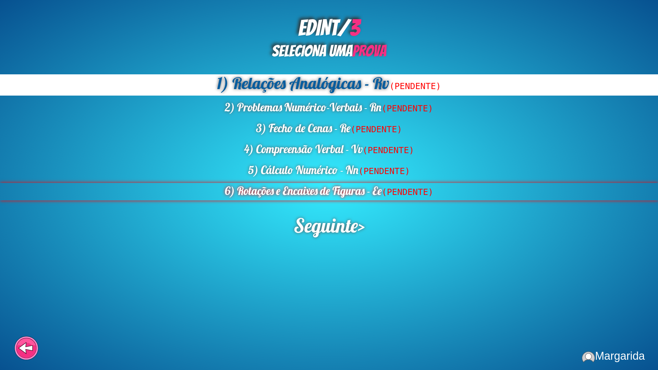
click at [275, 191] on div "6) Rotações e Encaixes de Figuras - Ee (PENDENTE)" at bounding box center [329, 191] width 658 height 17
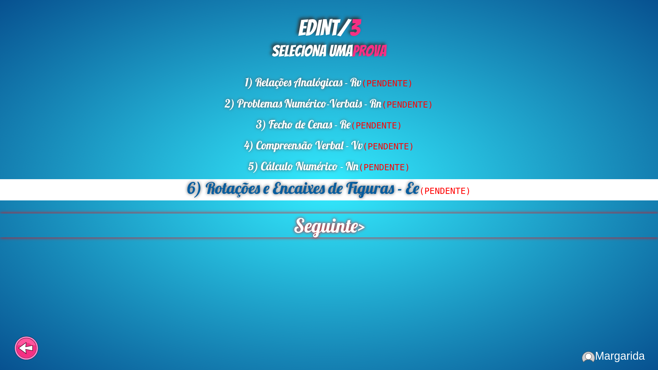
click at [324, 226] on span "Seguinte" at bounding box center [325, 226] width 65 height 24
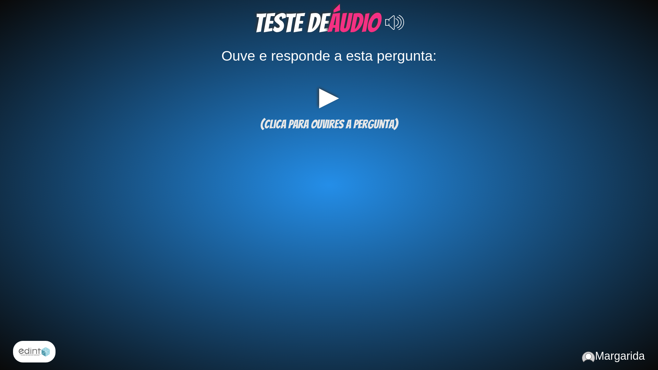
click at [295, 160] on div at bounding box center [329, 166] width 658 height 24
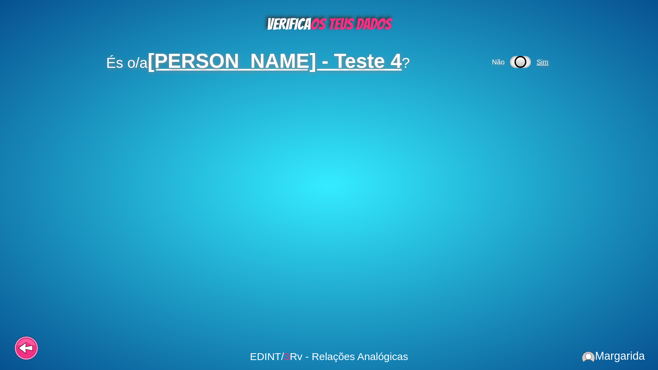
click at [546, 60] on span "Sim" at bounding box center [543, 62] width 12 height 8
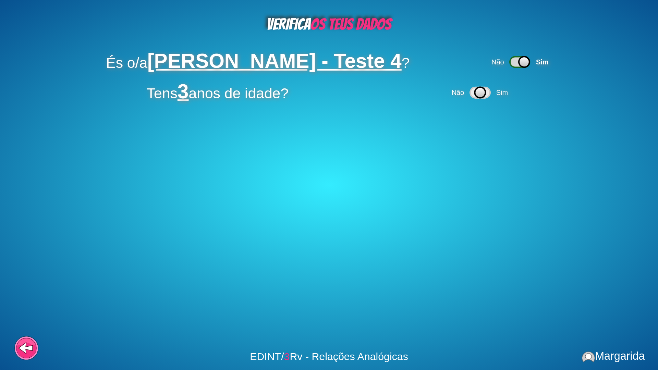
click at [514, 87] on div "Tens 3 anos de idade? Não Sim" at bounding box center [329, 93] width 527 height 20
click at [512, 91] on span "Sim" at bounding box center [503, 93] width 16 height 8
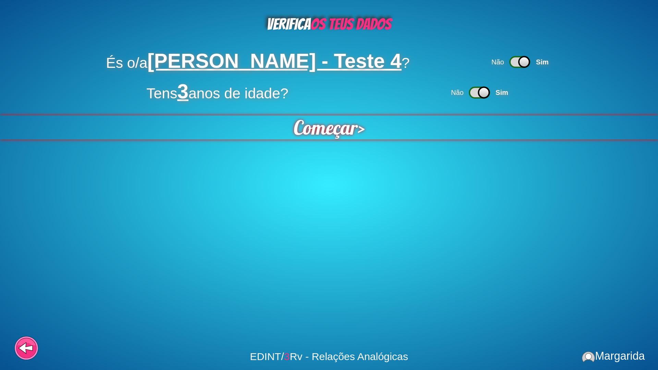
click at [354, 136] on span "Começar" at bounding box center [326, 127] width 68 height 25
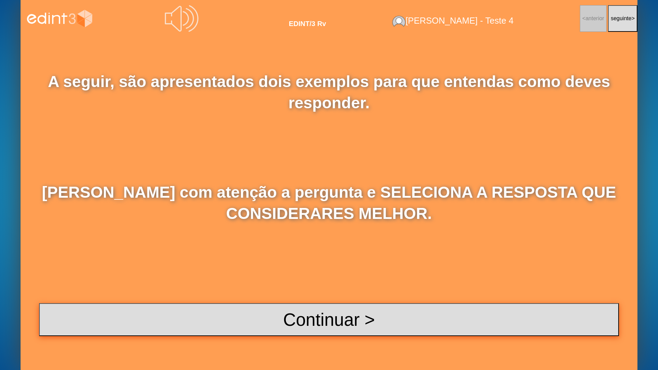
click at [378, 298] on button "Continuar >" at bounding box center [329, 319] width 580 height 33
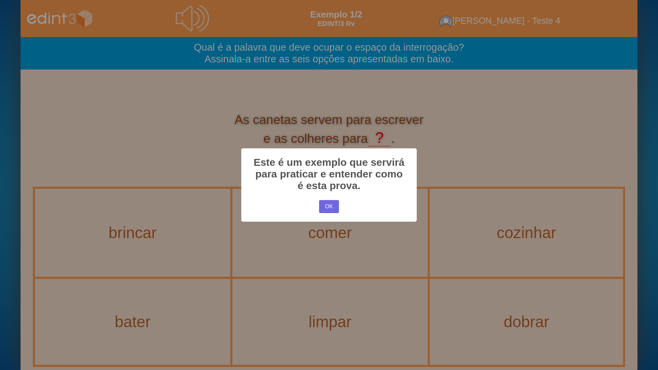
click at [132, 211] on div "× Este é um exemplo que servirá para praticar e entender como é esta prova. OK …" at bounding box center [329, 185] width 658 height 370
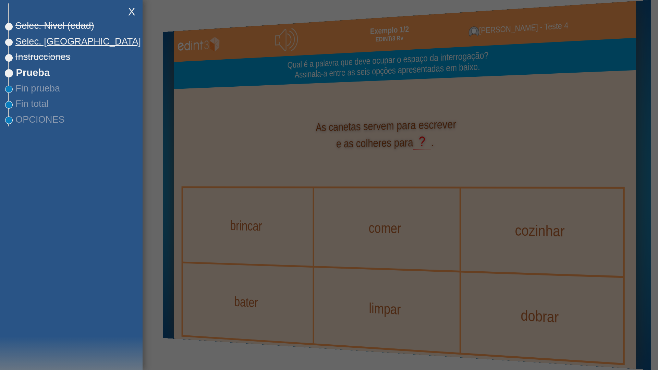
click at [33, 44] on span "Selec. [GEOGRAPHIC_DATA]" at bounding box center [75, 41] width 132 height 11
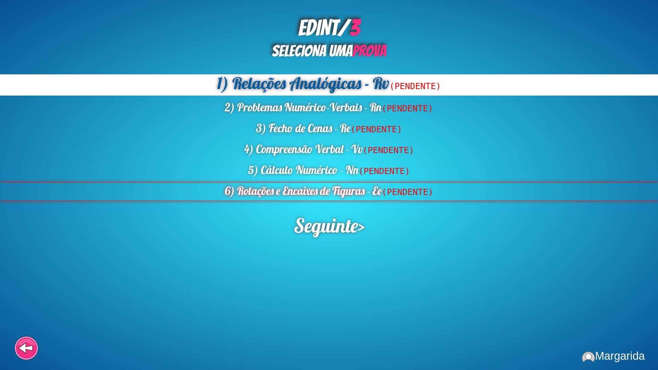
click at [342, 190] on div "6) Rotações e Encaixes de Figuras - Ee (PENDENTE)" at bounding box center [329, 191] width 658 height 17
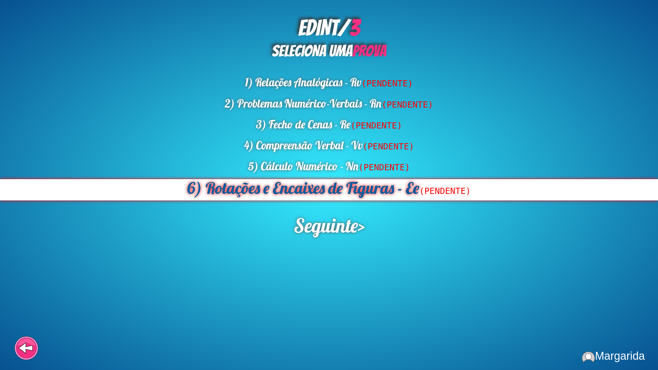
click at [322, 189] on div "6) Rotações e Encaixes de Figuras - Ee (PENDENTE)" at bounding box center [329, 189] width 658 height 21
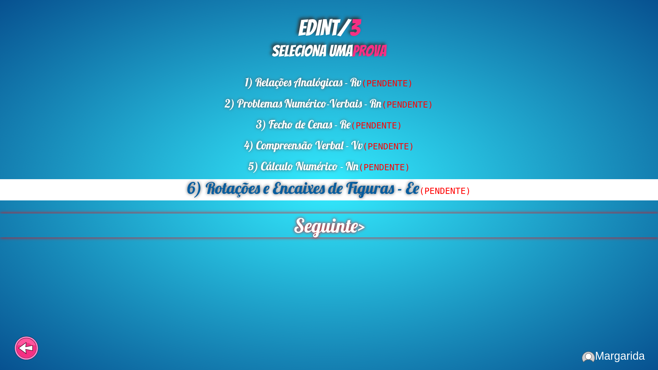
click at [344, 230] on span "Seguinte" at bounding box center [325, 226] width 71 height 26
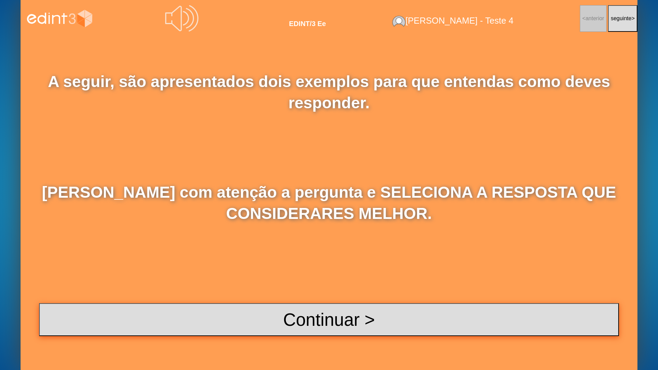
click at [310, 298] on button "Continuar >" at bounding box center [329, 319] width 580 height 33
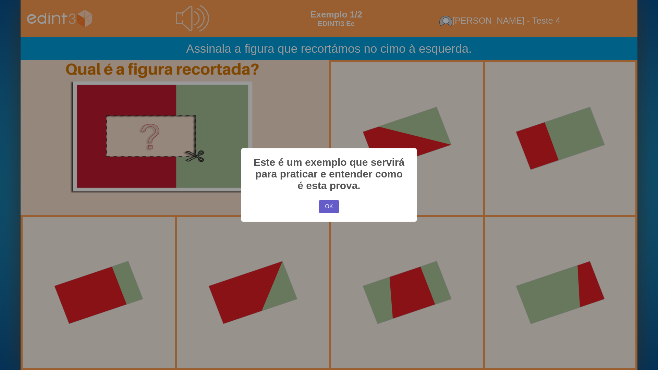
click at [322, 207] on button "OK" at bounding box center [329, 206] width 20 height 13
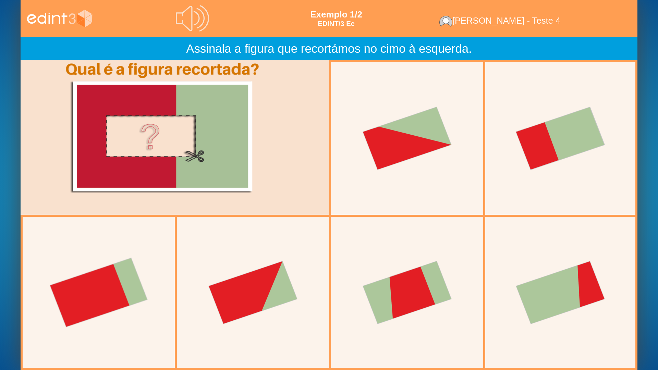
click at [148, 285] on div at bounding box center [98, 292] width 153 height 153
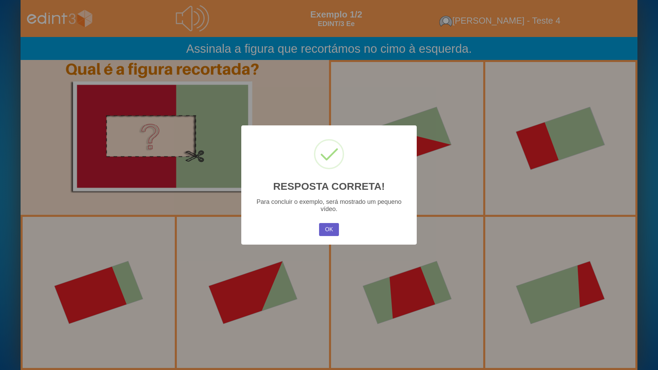
click at [332, 228] on button "OK" at bounding box center [329, 229] width 20 height 13
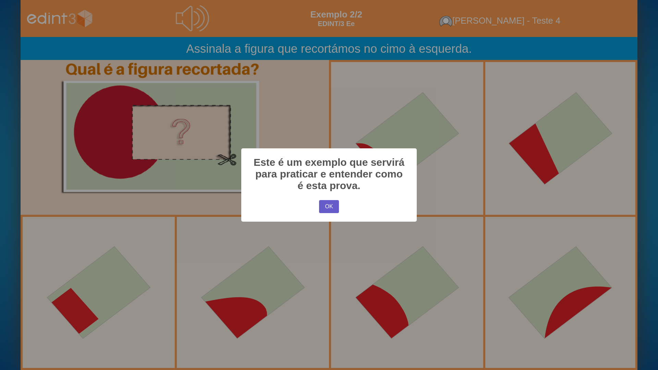
click at [325, 206] on button "OK" at bounding box center [329, 206] width 20 height 13
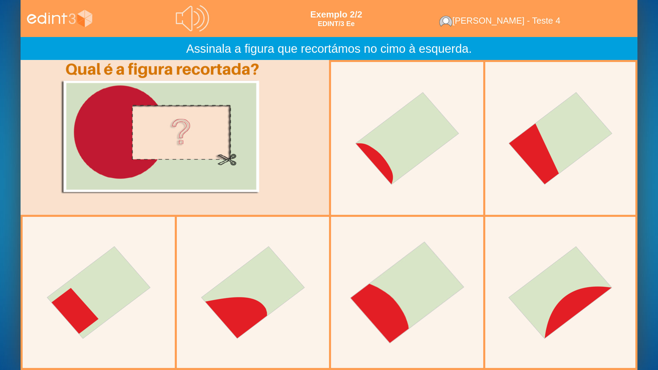
click at [384, 294] on div at bounding box center [407, 292] width 153 height 153
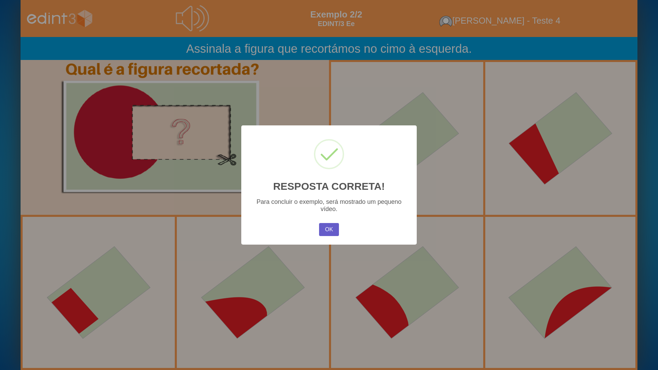
click at [330, 231] on button "OK" at bounding box center [329, 229] width 20 height 13
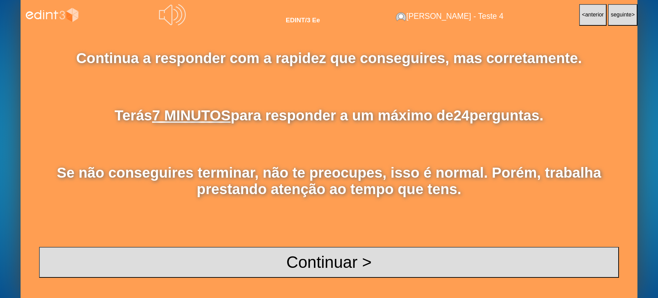
click at [60, 41] on div "Continua a responder com a rapidez que conseguires, mas corretamente. Terás 7 M…" at bounding box center [329, 164] width 617 height 268
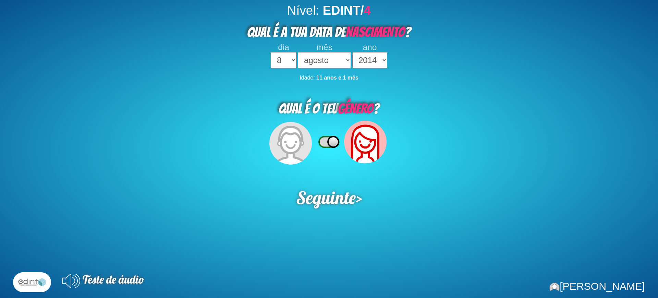
select select "8"
select select "08"
select select "2014"
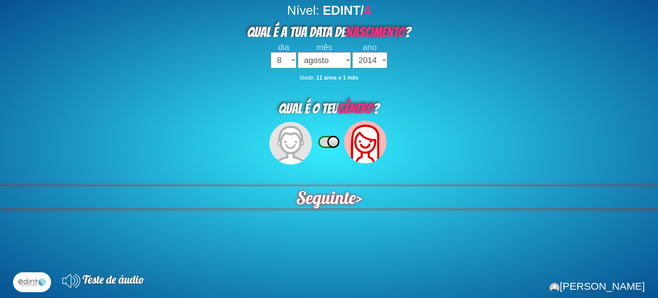
click at [312, 204] on span "Seguinte" at bounding box center [326, 197] width 61 height 23
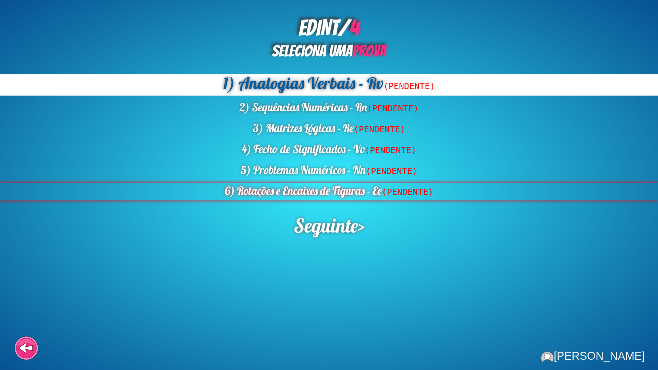
click at [323, 187] on div "6) Rotações e Encaixes de Figuras - Ee (PENDENTE)" at bounding box center [329, 191] width 658 height 17
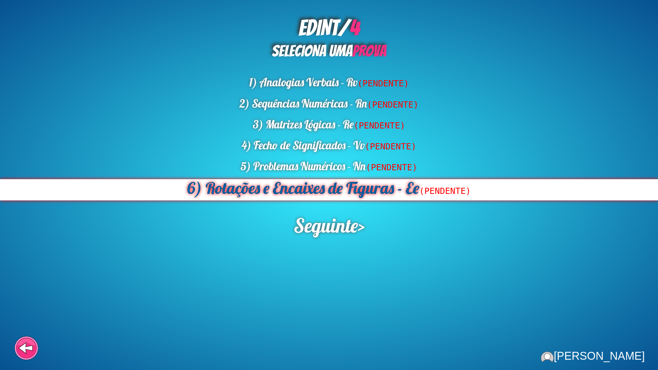
click at [314, 192] on div "6) Rotações e Encaixes de Figuras - Ee (PENDENTE)" at bounding box center [329, 189] width 658 height 21
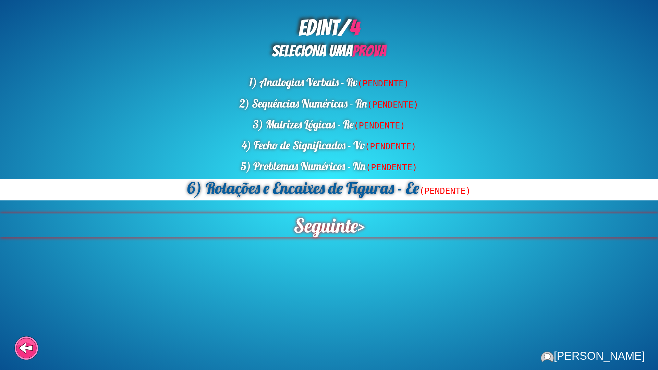
click at [319, 236] on span "Seguinte" at bounding box center [326, 226] width 64 height 24
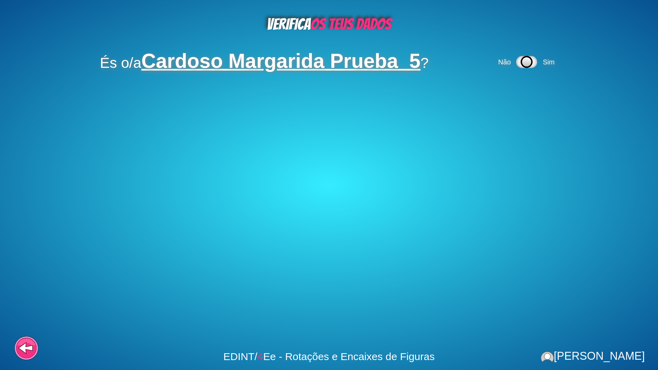
click at [549, 71] on div "Não Sim" at bounding box center [527, 62] width 61 height 20
click at [546, 66] on div "Não Sim" at bounding box center [527, 62] width 61 height 20
click at [547, 59] on span "Sim" at bounding box center [549, 62] width 12 height 8
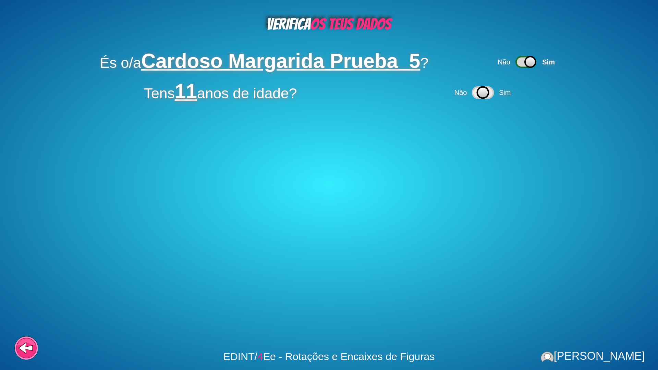
click at [491, 96] on icon at bounding box center [483, 92] width 21 height 11
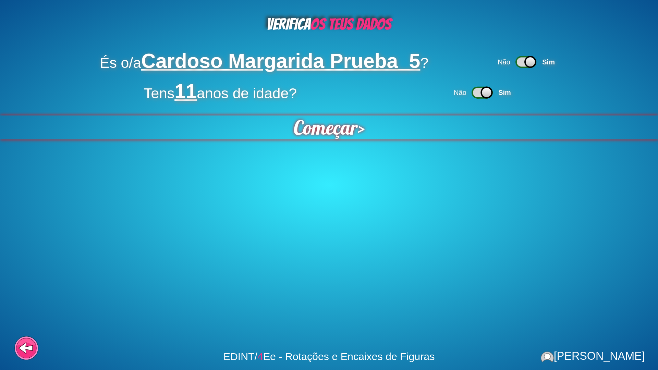
click at [326, 123] on span "Começar" at bounding box center [326, 128] width 64 height 24
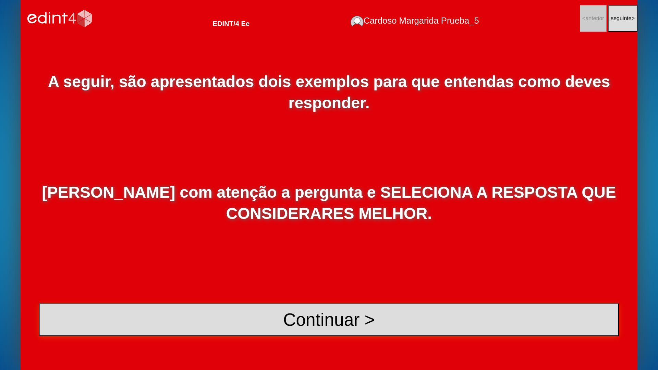
click at [317, 298] on button "Continuar >" at bounding box center [329, 319] width 580 height 33
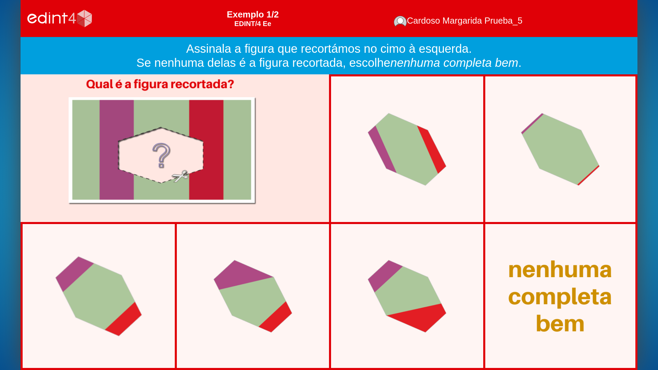
click at [52, 298] on div at bounding box center [98, 296] width 125 height 119
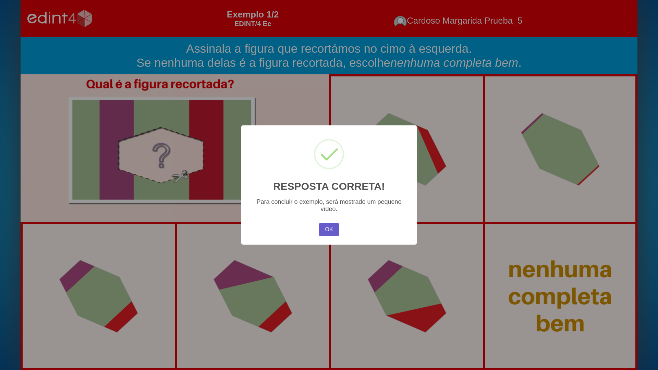
click at [324, 236] on button "OK" at bounding box center [329, 229] width 20 height 13
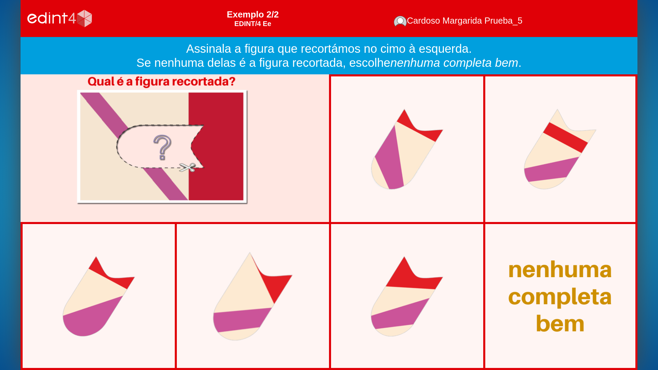
click at [265, 298] on div at bounding box center [253, 296] width 118 height 127
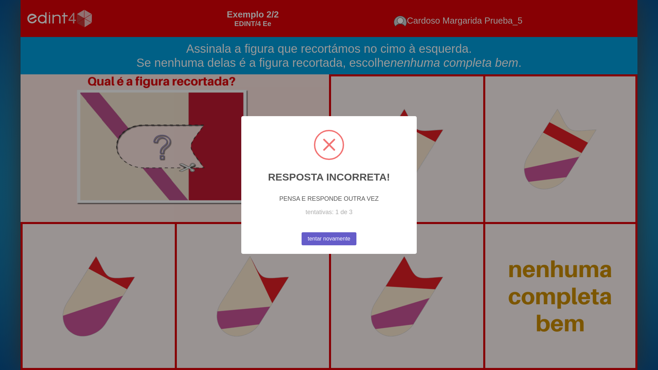
click at [310, 240] on button "tentar novamente" at bounding box center [329, 238] width 55 height 13
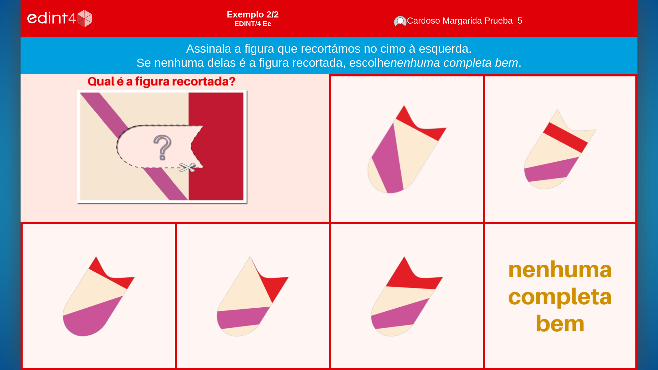
click at [382, 192] on div at bounding box center [407, 149] width 119 height 128
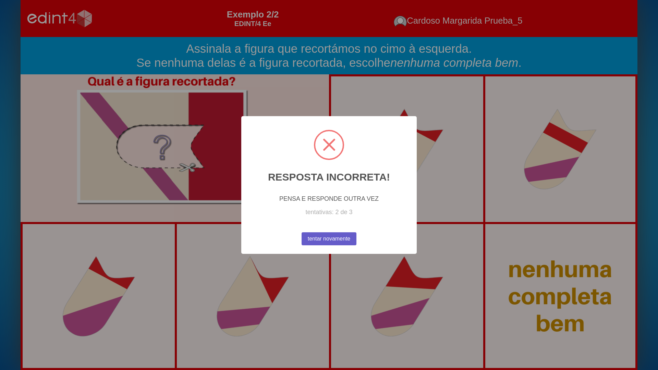
click at [325, 245] on button "tentar novamente" at bounding box center [329, 238] width 55 height 13
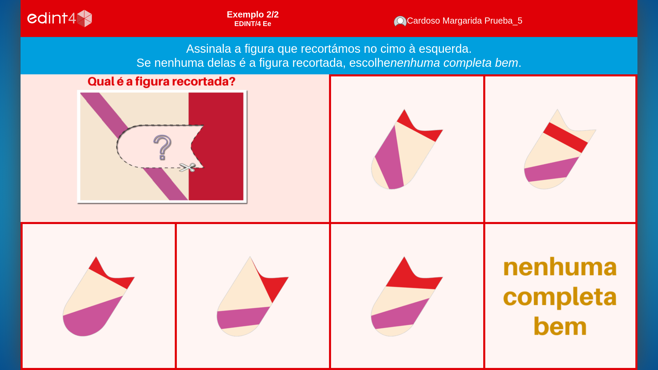
click at [554, 298] on div at bounding box center [560, 296] width 151 height 117
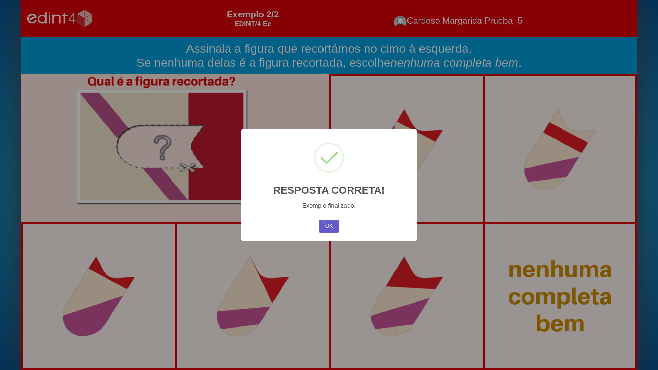
click at [330, 227] on button "OK" at bounding box center [329, 226] width 20 height 13
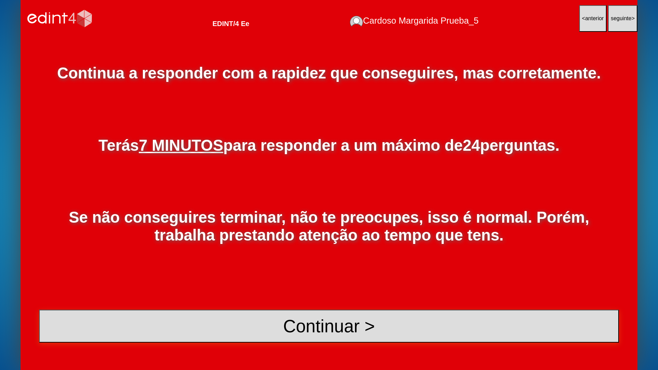
drag, startPoint x: 352, startPoint y: 338, endPoint x: 348, endPoint y: 332, distance: 7.9
click at [348, 298] on button "Continuar >" at bounding box center [329, 326] width 580 height 33
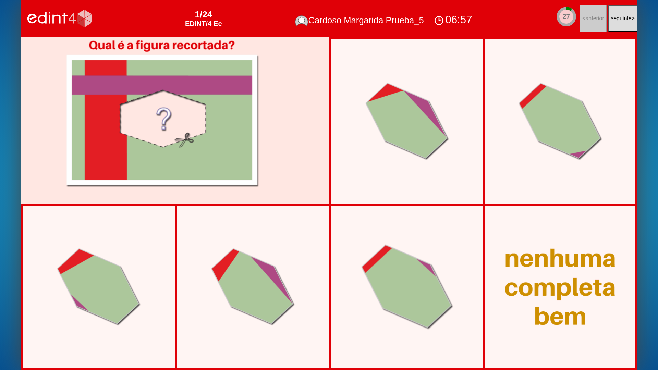
click at [418, 265] on div at bounding box center [407, 286] width 130 height 123
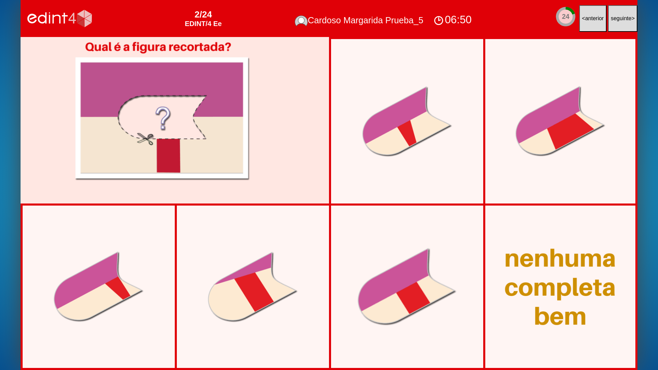
click at [397, 298] on div at bounding box center [407, 287] width 137 height 116
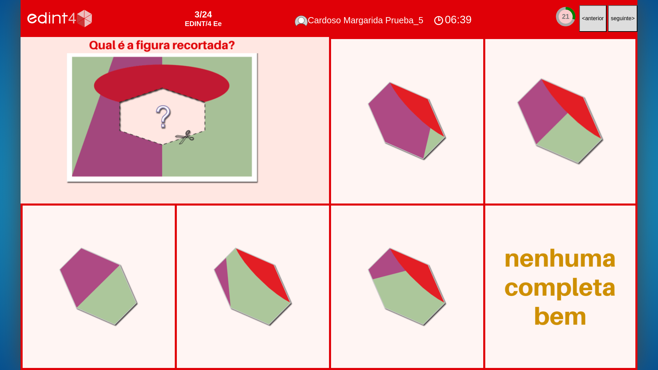
click at [526, 162] on div at bounding box center [560, 121] width 125 height 125
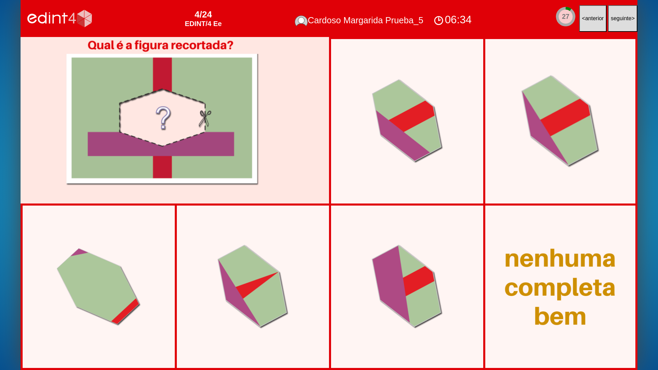
click at [553, 164] on div at bounding box center [560, 121] width 117 height 131
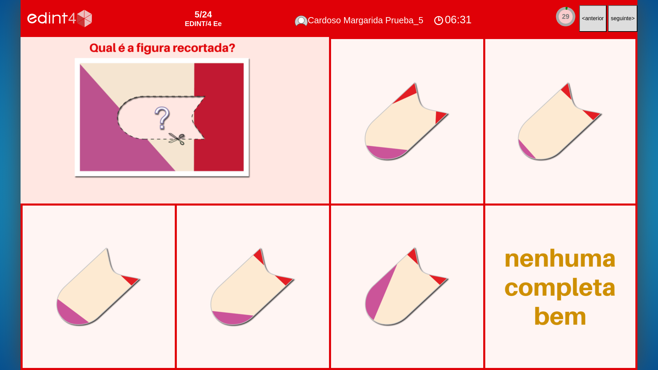
click at [237, 159] on div at bounding box center [162, 113] width 213 height 153
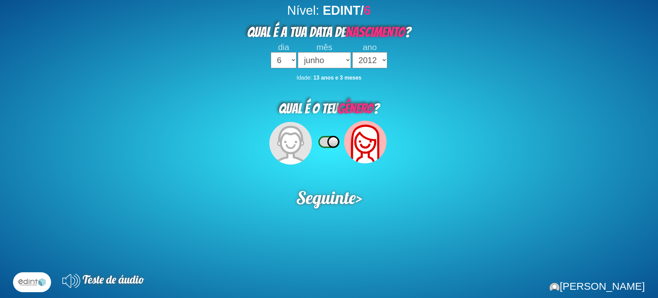
select select "6"
select select "06"
select select "2012"
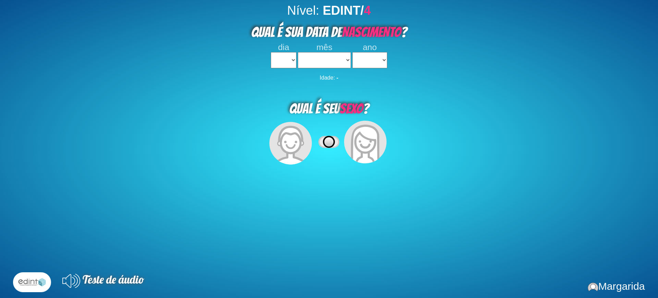
select select
click at [276, 55] on div "dia 1 2 3 4 5 6 7 8 9 10 11 12 13 14 15 16 17 18 19 20 21 22 23 24 25 26 27 28 …" at bounding box center [283, 56] width 25 height 26
drag, startPoint x: 279, startPoint y: 62, endPoint x: 279, endPoint y: 67, distance: 4.8
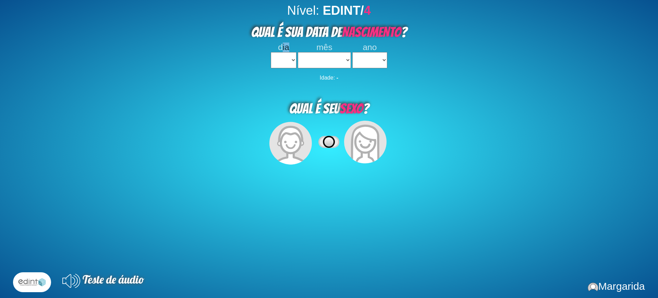
click at [279, 62] on select "1 2 3 4 5 6 7 8 9 10 11 12 13 14 15 16 17 18 19 20 21 22 23 24 25 26 27 28 29 3…" at bounding box center [283, 60] width 25 height 16
select select "1"
click at [271, 52] on select "1 2 3 4 5 6 7 8 9 10 11 12 13 14 15 16 17 18 19 20 21 22 23 24 25 26 27 28 29 3…" at bounding box center [283, 60] width 25 height 16
select select
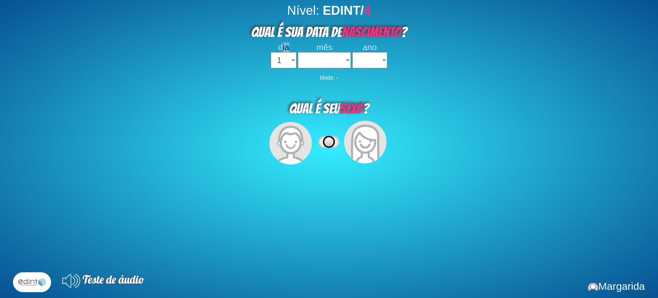
click at [319, 63] on select "janeiro fevereiro março abril maio junho julho agosto setembro outubro novembro…" at bounding box center [324, 60] width 53 height 16
select select "02"
click at [298, 52] on select "janeiro fevereiro março abril maio junho julho agosto setembro outubro novembro…" at bounding box center [324, 60] width 53 height 16
click at [375, 57] on select "2023 2022 2021 2020 2019 2018 2017 2016 2015 2014 2013 2012 2011 2010 2009 2008…" at bounding box center [369, 60] width 35 height 16
select select "2022"
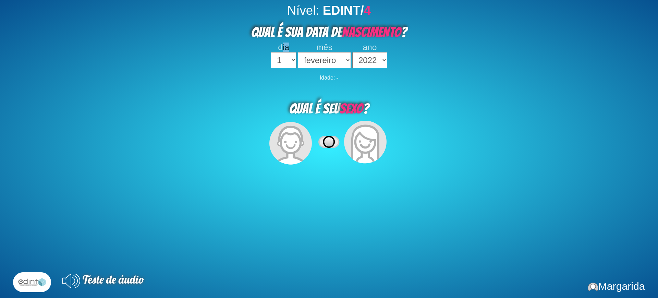
click at [352, 52] on select "2023 2022 2021 2020 2019 2018 2017 2016 2015 2014 2013 2012 2011 2010 2009 2008…" at bounding box center [369, 60] width 35 height 16
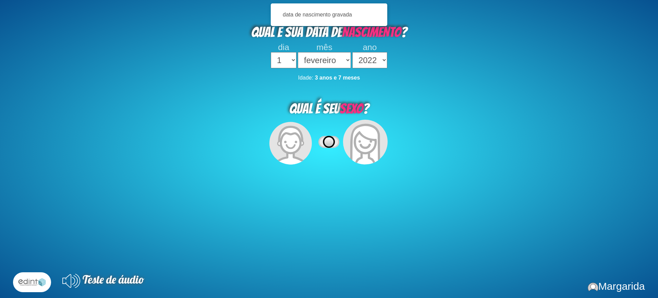
click at [368, 135] on icon at bounding box center [365, 144] width 29 height 39
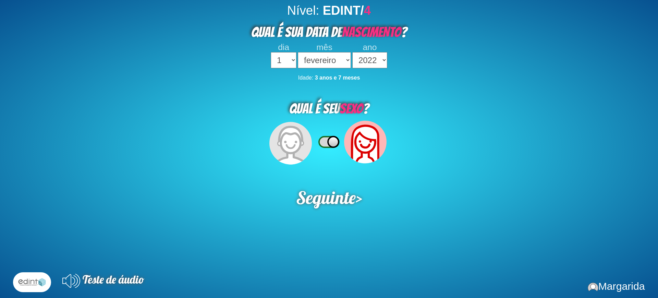
click at [348, 210] on div "Nível: EDINT/ 4 QUAL É SUA DATA DE NASCIMENTO ? dia 1 2 3 4 5 6 7 8 9 10 11 12 …" at bounding box center [329, 152] width 658 height 298
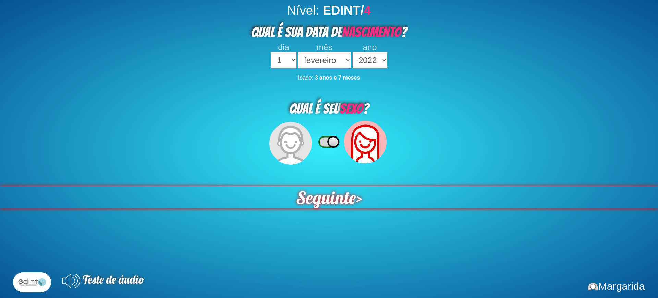
click at [340, 203] on span "Seguinte" at bounding box center [326, 197] width 60 height 22
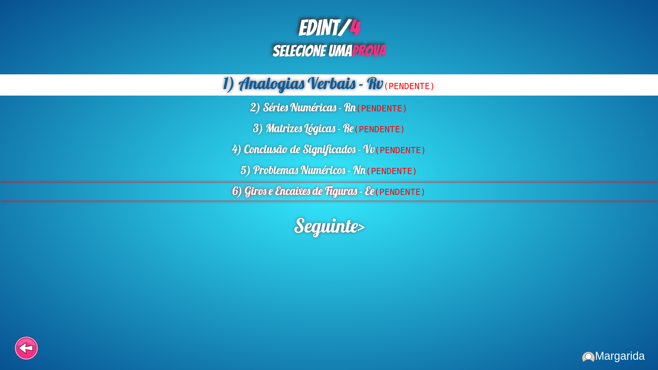
click at [304, 191] on div "6) Giros e Encaixes de Figuras - Ee (PENDENTE)" at bounding box center [329, 191] width 658 height 17
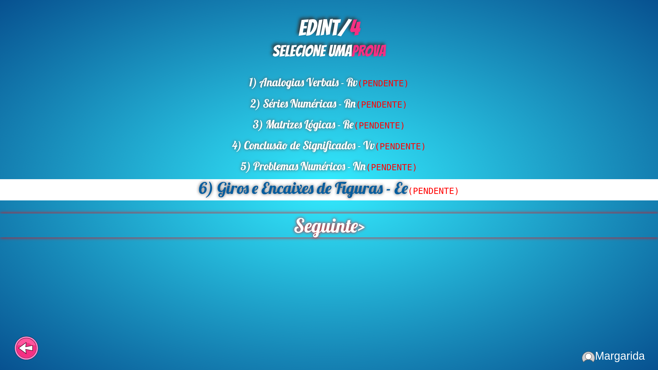
click at [331, 236] on span "Seguinte" at bounding box center [326, 226] width 64 height 24
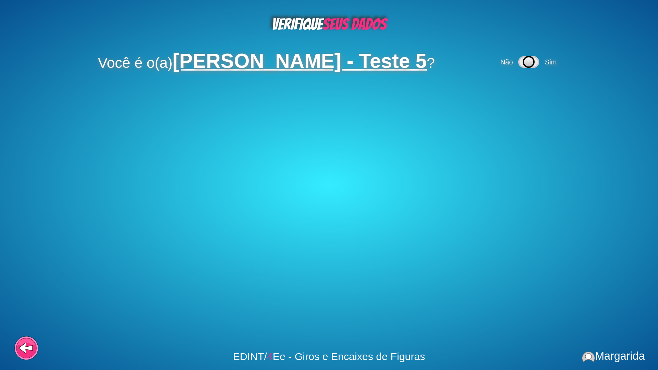
drag, startPoint x: 542, startPoint y: 64, endPoint x: 549, endPoint y: 72, distance: 10.4
click at [539, 66] on icon at bounding box center [529, 62] width 20 height 11
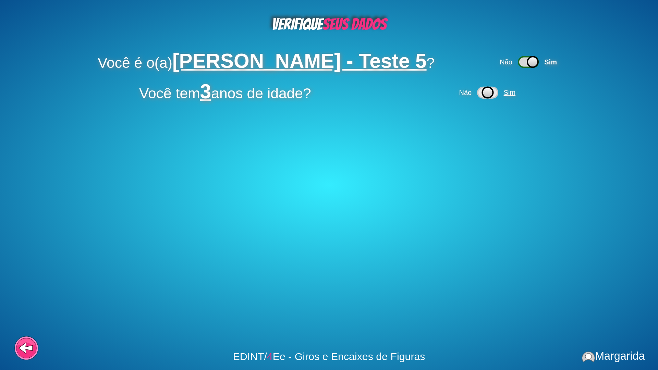
click at [505, 95] on span "Sim" at bounding box center [511, 93] width 16 height 8
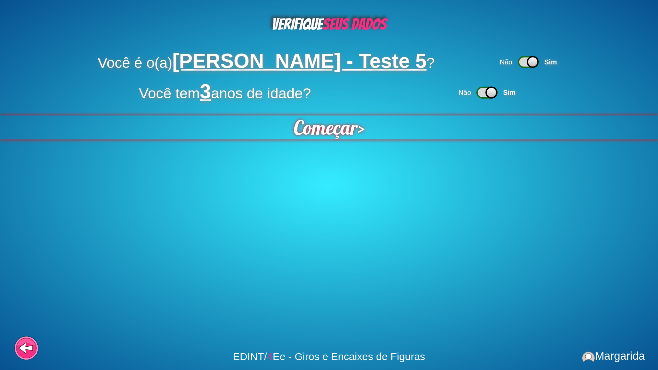
click at [323, 133] on span "Começar" at bounding box center [326, 128] width 64 height 24
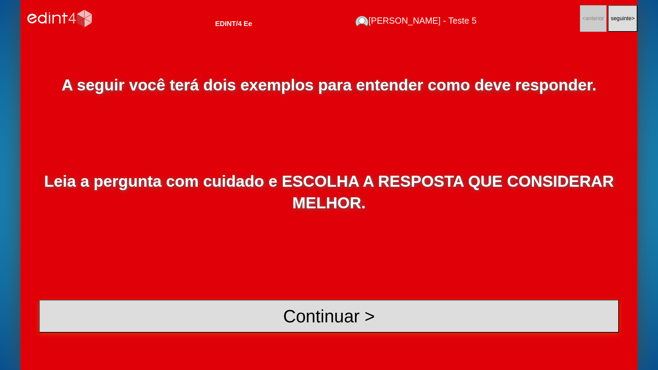
click at [319, 298] on button "Continuar >" at bounding box center [329, 316] width 580 height 33
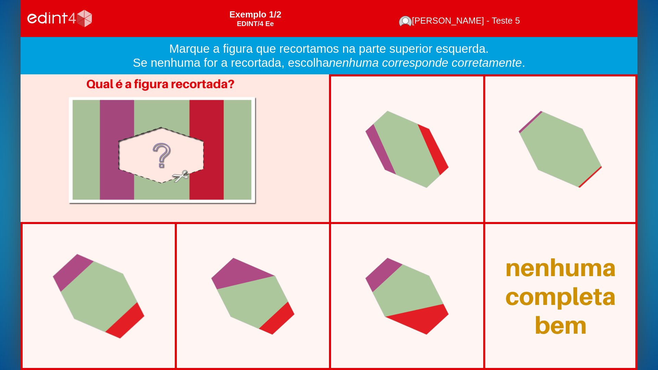
click at [80, 298] on div at bounding box center [99, 296] width 131 height 123
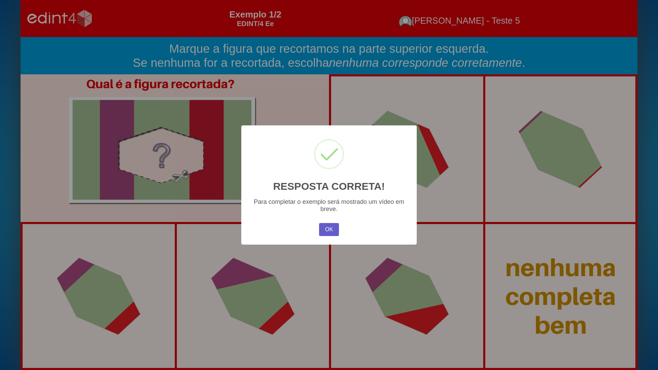
click at [337, 228] on button "OK" at bounding box center [329, 229] width 20 height 13
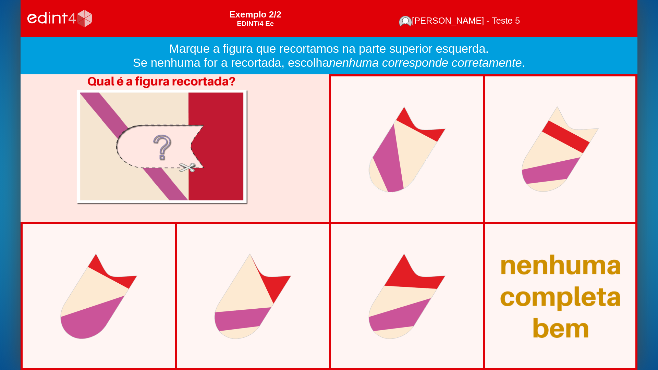
click at [566, 291] on div at bounding box center [561, 296] width 158 height 121
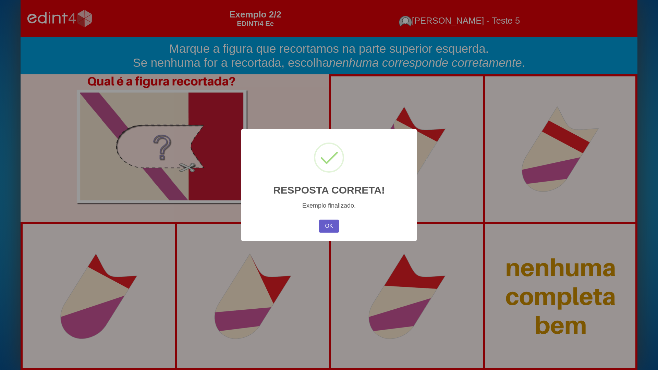
click at [335, 232] on button "OK" at bounding box center [329, 226] width 20 height 13
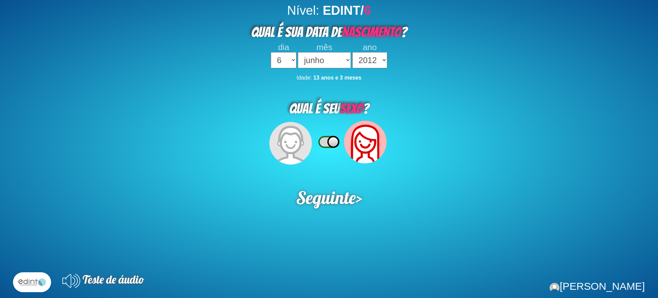
select select "6"
select select "06"
select select "2012"
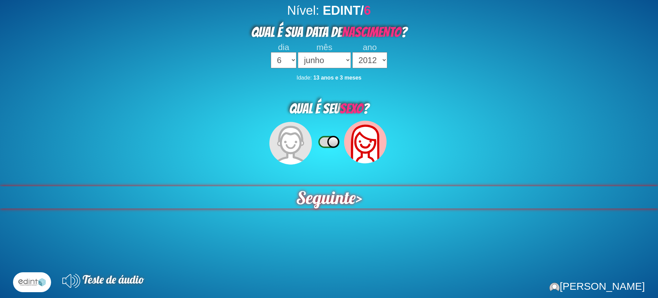
click at [336, 202] on span "Seguinte" at bounding box center [326, 197] width 60 height 22
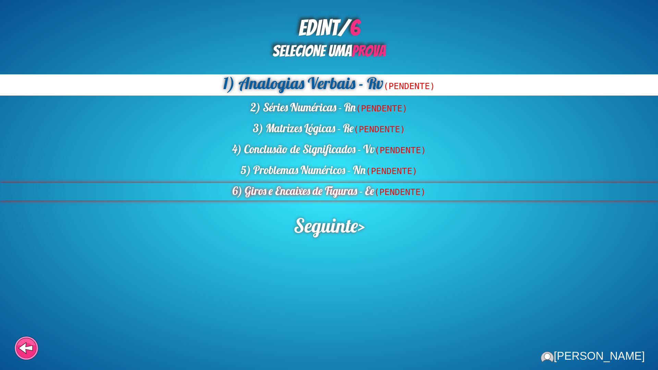
click at [323, 186] on div "6) Giros e Encaixes de Figuras - Ee (PENDENTE)" at bounding box center [329, 191] width 658 height 17
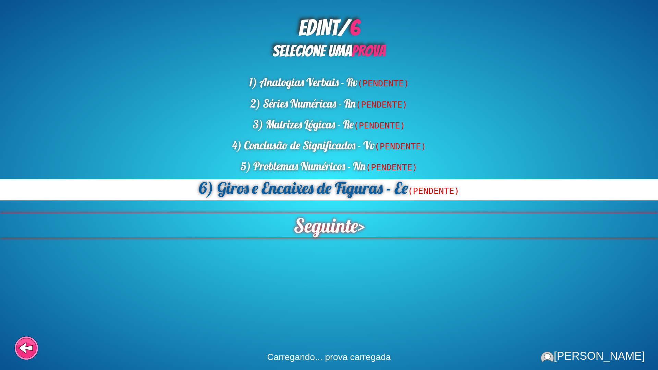
click at [326, 223] on span "Seguinte" at bounding box center [326, 226] width 64 height 24
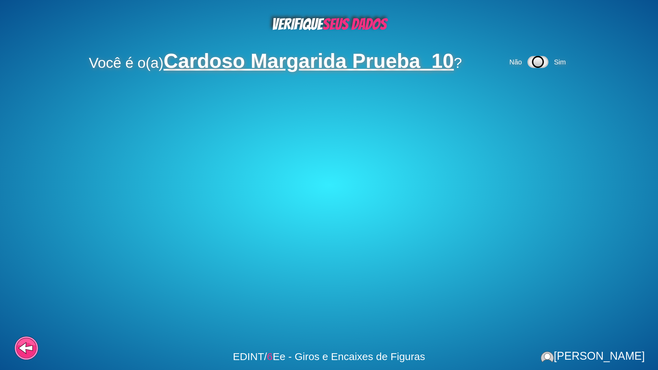
click at [556, 67] on div "Não Sim" at bounding box center [538, 62] width 61 height 20
click at [556, 64] on span "Sim" at bounding box center [560, 62] width 12 height 8
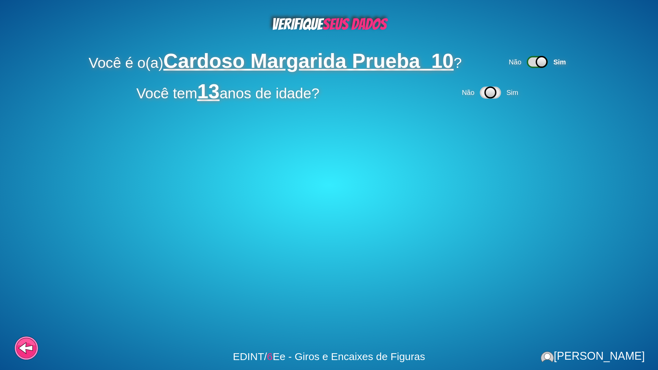
click at [505, 92] on div "Não Sim" at bounding box center [491, 93] width 61 height 20
click at [516, 93] on span "Sim" at bounding box center [513, 93] width 12 height 8
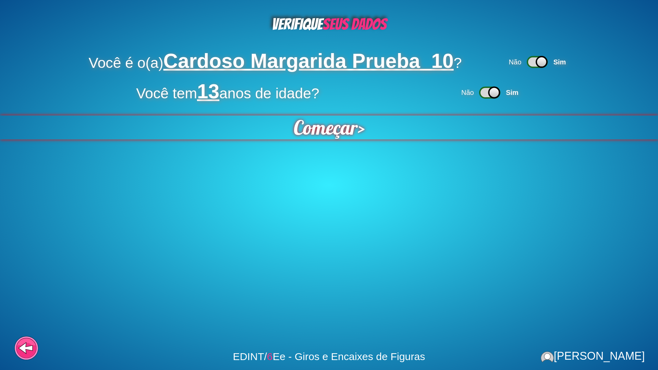
click at [279, 129] on div "Começar >" at bounding box center [329, 128] width 658 height 24
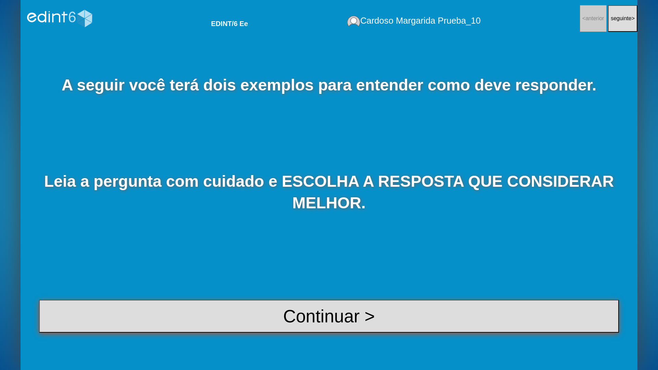
click at [271, 298] on button "Continuar >" at bounding box center [329, 316] width 580 height 33
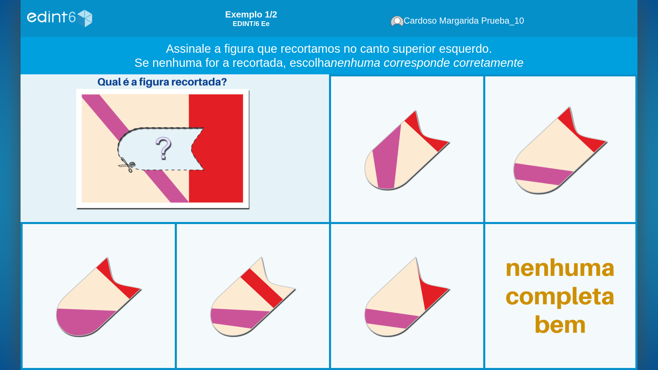
click at [534, 154] on div at bounding box center [560, 149] width 153 height 153
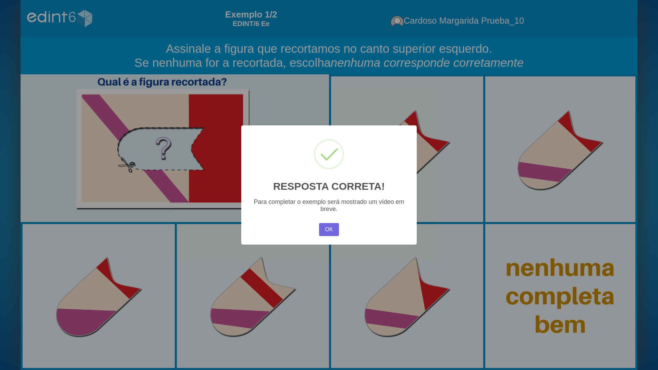
click at [318, 227] on div "OK No Cancel" at bounding box center [329, 230] width 23 height 16
click at [336, 237] on div "OK No Cancel" at bounding box center [329, 230] width 23 height 16
click at [332, 229] on button "OK" at bounding box center [329, 229] width 20 height 13
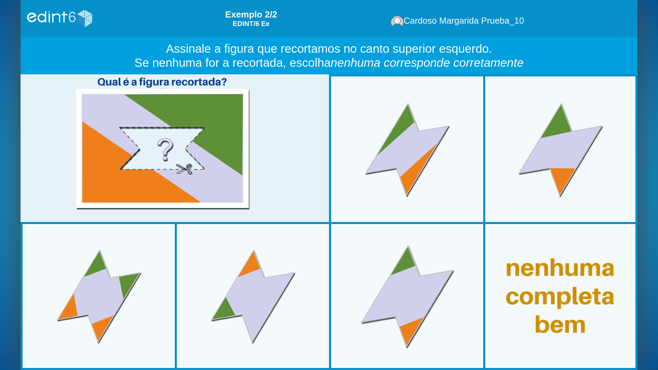
click at [435, 291] on div at bounding box center [407, 296] width 153 height 153
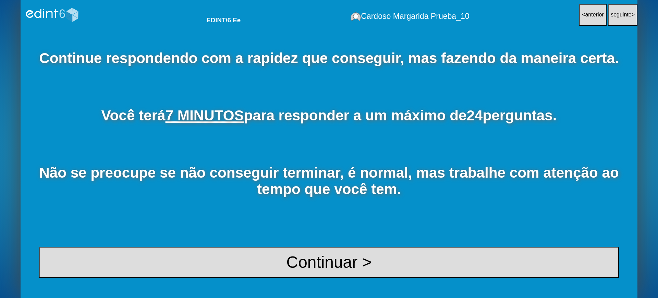
click at [237, 121] on span "7 MINUTOS" at bounding box center [205, 115] width 79 height 16
click at [193, 240] on div "Continue respondendo com a rapidez que conseguir, mas fazendo da maneira certa.…" at bounding box center [329, 164] width 617 height 268
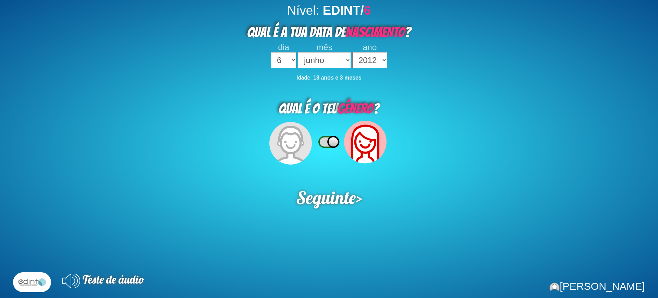
select select "6"
select select "06"
select select "2012"
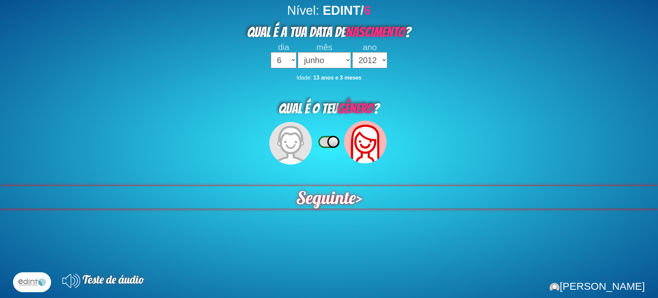
click at [318, 202] on span "Seguinte" at bounding box center [326, 197] width 60 height 22
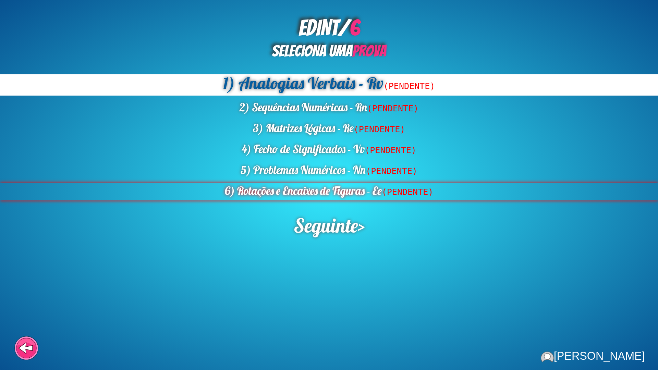
click at [327, 187] on div "6) Rotações e Encaixes de Figuras - Ee (PENDENTE)" at bounding box center [329, 191] width 658 height 17
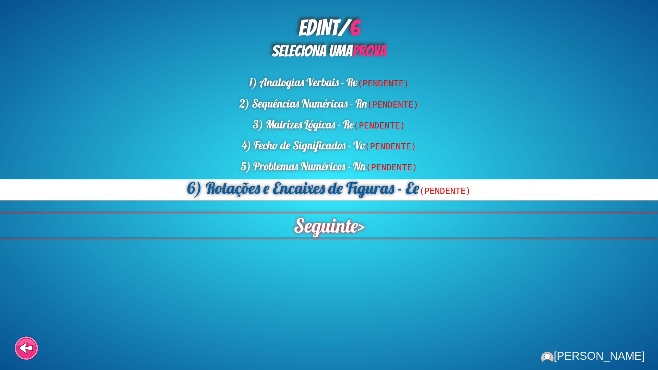
click at [332, 223] on span "Seguinte" at bounding box center [326, 226] width 64 height 24
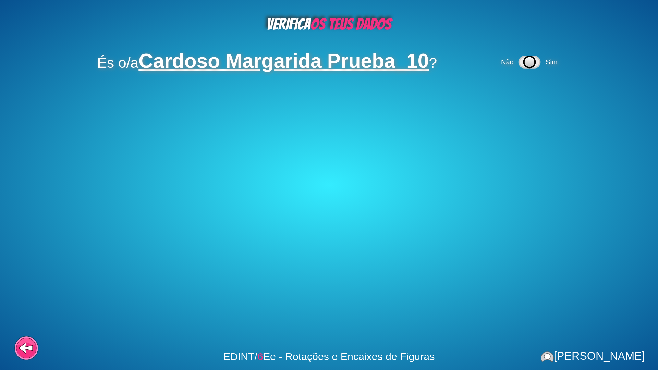
click at [538, 60] on icon at bounding box center [529, 62] width 21 height 11
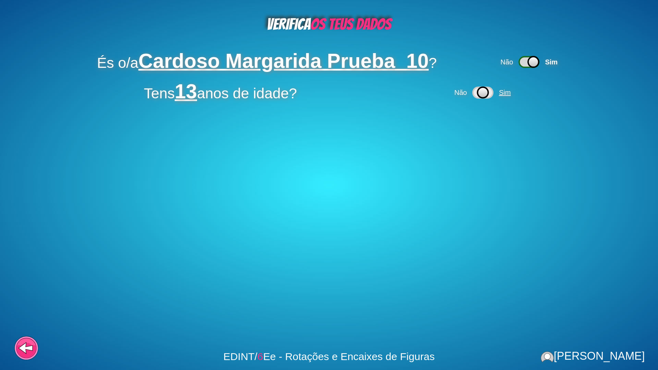
click at [511, 91] on span "Sim" at bounding box center [505, 93] width 12 height 8
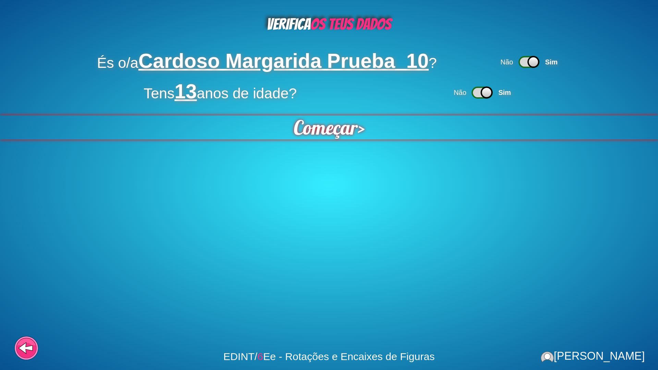
click at [371, 130] on div "Começar >" at bounding box center [329, 128] width 658 height 24
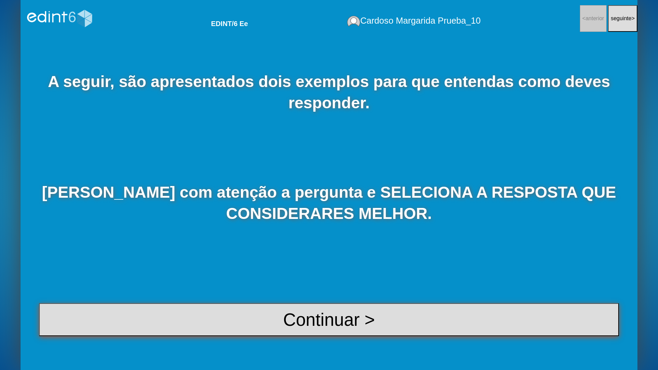
click at [364, 298] on button "Continuar >" at bounding box center [329, 319] width 580 height 33
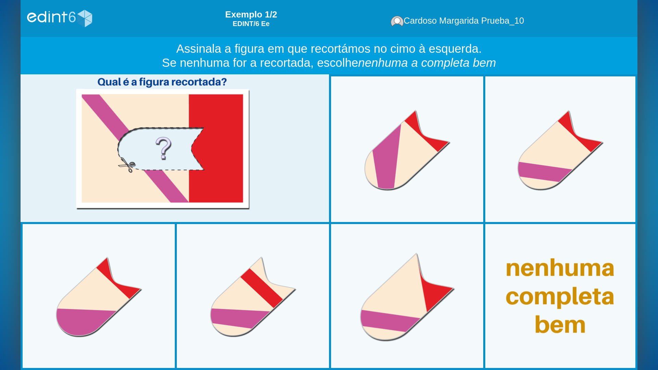
click at [396, 264] on div at bounding box center [407, 296] width 153 height 153
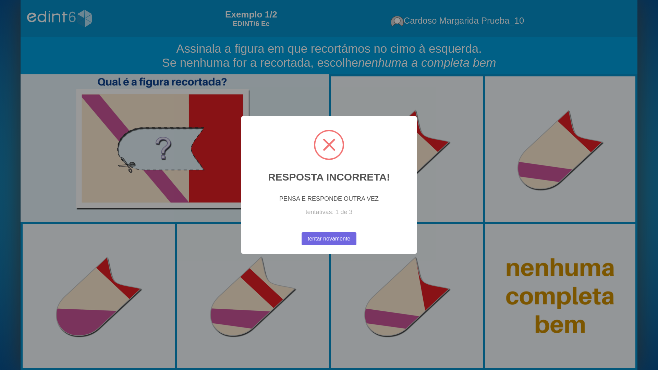
click at [558, 151] on div "× RESPOSTA INCORRETA! PENSA E RESPONDE OUTRA VEZ tentativas: 1 de 3 tentar nova…" at bounding box center [329, 185] width 658 height 370
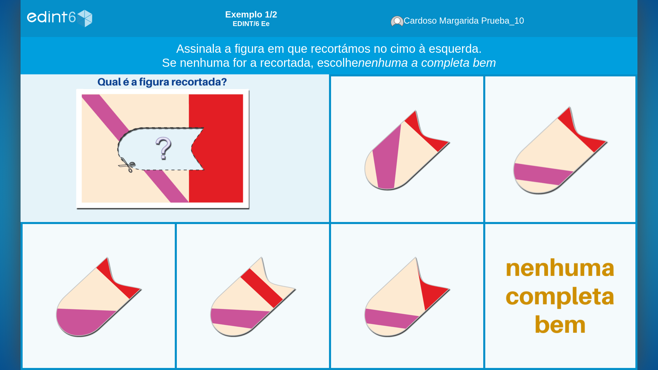
drag, startPoint x: 559, startPoint y: 153, endPoint x: 555, endPoint y: 160, distance: 7.7
click at [559, 154] on div at bounding box center [560, 149] width 153 height 153
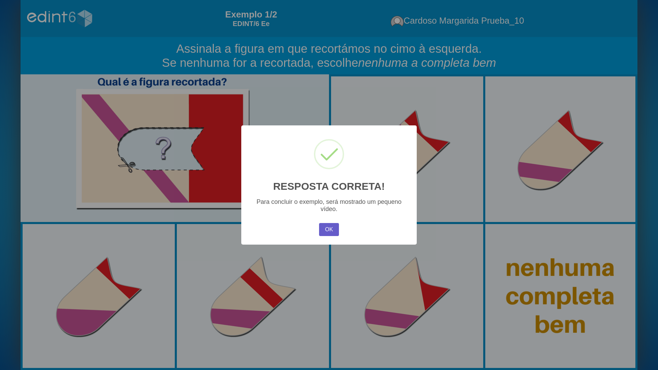
click at [325, 235] on button "OK" at bounding box center [329, 229] width 20 height 13
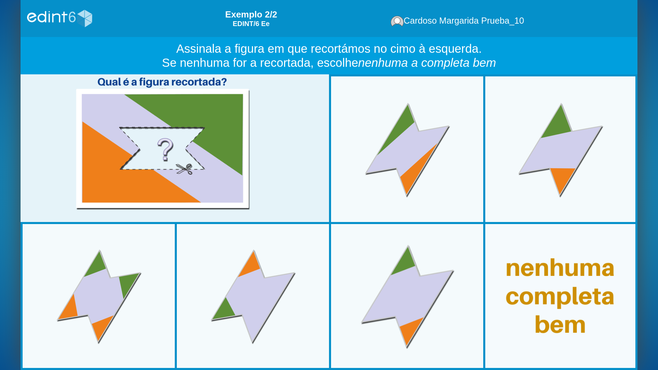
click at [396, 267] on div at bounding box center [407, 296] width 153 height 153
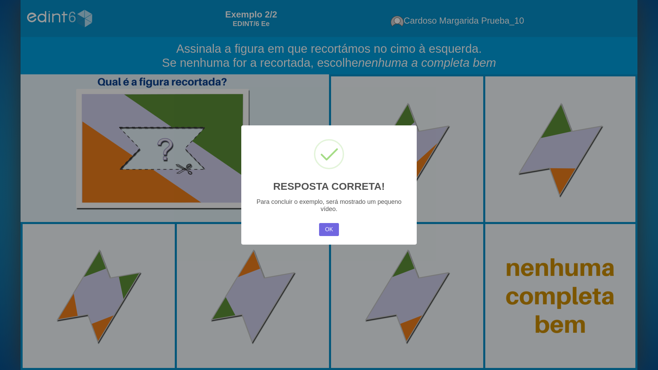
drag, startPoint x: 341, startPoint y: 231, endPoint x: 318, endPoint y: 228, distance: 23.2
click at [330, 230] on div "× RESPOSTA CORRETA! Para concluir o exemplo, será mostrado um pequeno vídeo. OK…" at bounding box center [329, 185] width 176 height 120
click at [318, 227] on div "OK No Cancel" at bounding box center [329, 230] width 23 height 16
click at [329, 226] on button "OK" at bounding box center [329, 229] width 20 height 13
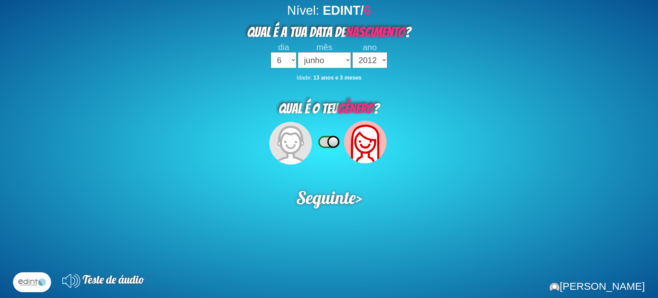
select select "6"
select select "06"
select select "2012"
click at [127, 72] on div "Nível: EDINT/ 6 QUAL É A TUA DATA DE NASCIMENTO ? dia 1 2 3 4 5 6 7 8 9 10 11 1…" at bounding box center [329, 152] width 658 height 298
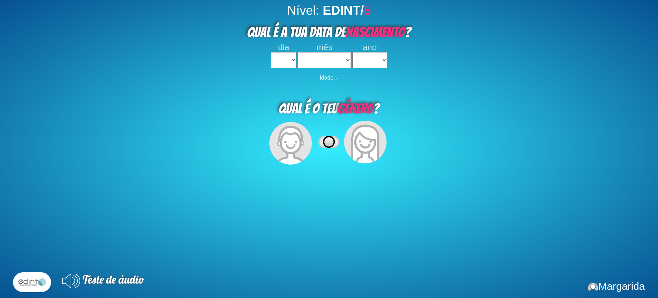
select select
click at [267, 41] on div "QUAL É A TUA DATA DE NASCIMENTO ?" at bounding box center [329, 30] width 658 height 25
drag, startPoint x: 275, startPoint y: 51, endPoint x: 292, endPoint y: 104, distance: 55.4
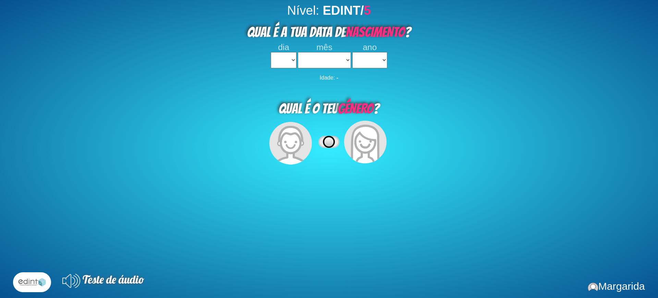
click at [275, 53] on div "dia 1 2 3 4 5 6 7 8 9 10 11 12 13 14 15 16 17 18 19 20 21 22 23 24 25 26 27 28 …" at bounding box center [283, 56] width 25 height 26
click at [284, 62] on select "1 2 3 4 5 6 7 8 9 10 11 12 13 14 15 16 17 18 19 20 21 22 23 24 25 26 27 28 29 3…" at bounding box center [283, 60] width 25 height 16
select select "3"
click at [271, 52] on select "1 2 3 4 5 6 7 8 9 10 11 12 13 14 15 16 17 18 19 20 21 22 23 24 25 26 27 28 29 3…" at bounding box center [283, 60] width 25 height 16
select select
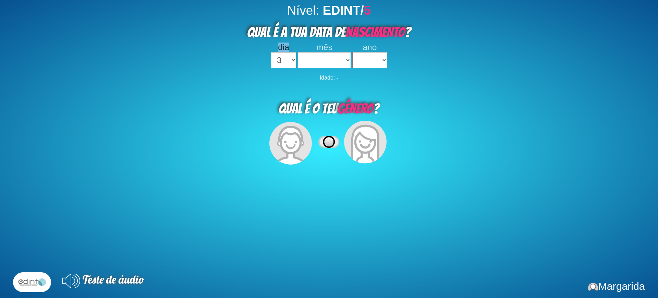
select select
click at [335, 63] on select "janeiro fevereiro março abril maio junho julho agosto setembro outubro novembro…" at bounding box center [324, 60] width 53 height 16
select select "04"
click at [298, 52] on select "janeiro fevereiro março abril maio junho julho agosto setembro outubro novembro…" at bounding box center [324, 60] width 53 height 16
click at [370, 67] on select "2023 2022 2021 2020 2019 2018 2017 2016 2015 2014 2013 2012 2011 2010 2009 2008…" at bounding box center [369, 60] width 35 height 16
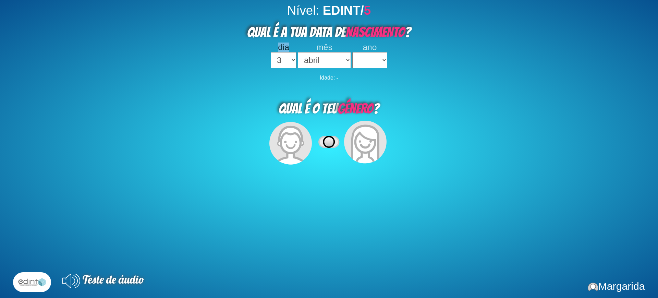
select select "1947"
click at [352, 52] on select "2023 2022 2021 2020 2019 2018 2017 2016 2015 2014 2013 2012 2011 2010 2009 2008…" at bounding box center [369, 60] width 35 height 16
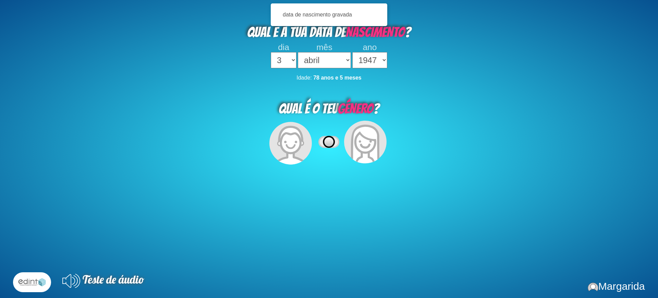
click at [501, 202] on div "Nível: EDINT/ 5 QUAL É A TUA DATA DE NASCIMENTO ? dia 1 2 3 4 5 6 7 8 9 10 11 1…" at bounding box center [329, 152] width 658 height 298
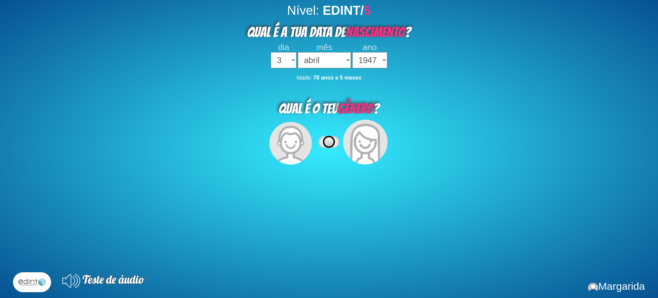
drag, startPoint x: 411, startPoint y: 139, endPoint x: 367, endPoint y: 142, distance: 43.6
click at [408, 139] on div "QUAL É O TEU GÉNERO ?" at bounding box center [329, 130] width 658 height 72
click at [367, 142] on icon at bounding box center [366, 141] width 14 height 2
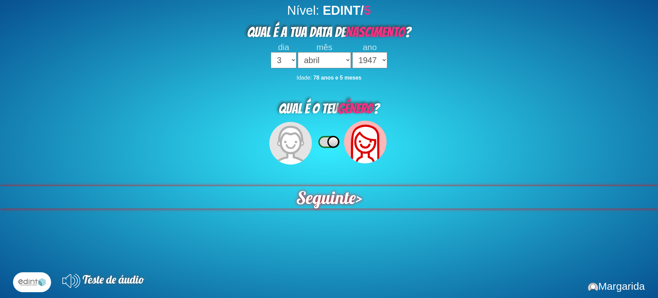
click at [342, 199] on span "Seguinte" at bounding box center [326, 197] width 60 height 22
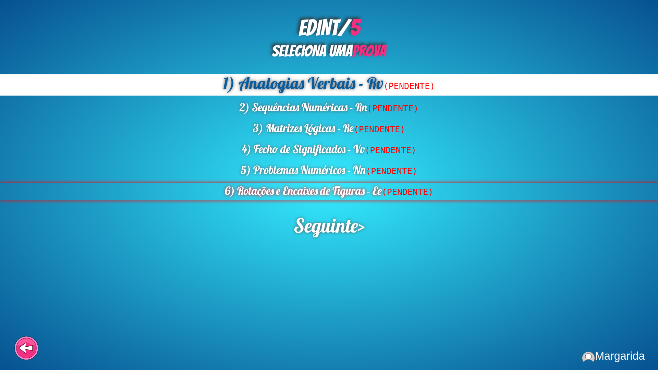
drag, startPoint x: 323, startPoint y: 185, endPoint x: 322, endPoint y: 189, distance: 3.8
click at [323, 185] on div "6) Rotações e Encaixes de Figuras - Ee (PENDENTE)" at bounding box center [329, 191] width 658 height 17
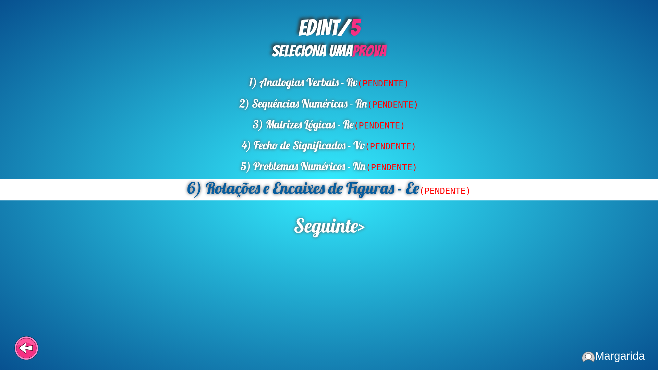
click at [325, 226] on span "Seguinte" at bounding box center [326, 226] width 64 height 24
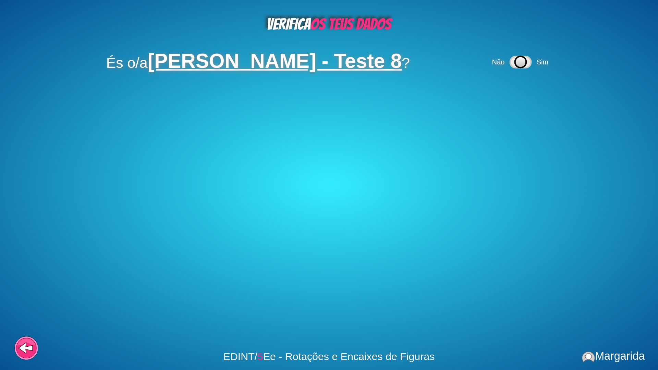
click at [531, 65] on icon at bounding box center [520, 62] width 21 height 11
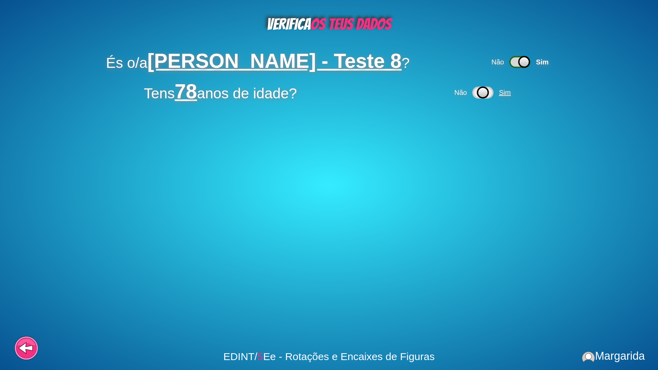
click at [507, 92] on span "Sim" at bounding box center [505, 93] width 12 height 8
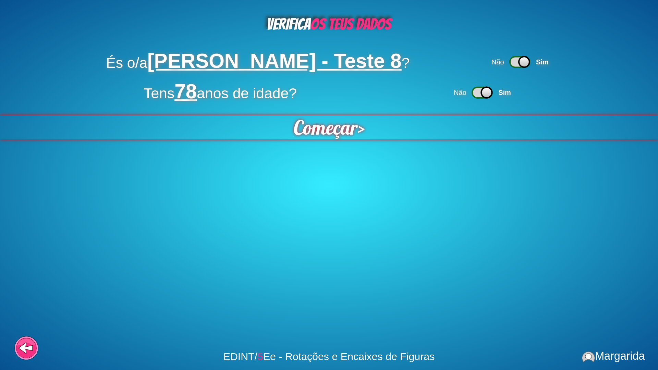
click at [364, 125] on div "Começar >" at bounding box center [329, 128] width 658 height 24
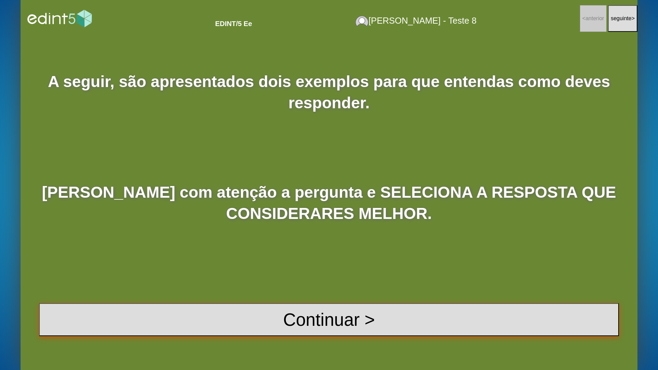
click at [303, 298] on button "Continuar >" at bounding box center [329, 319] width 580 height 33
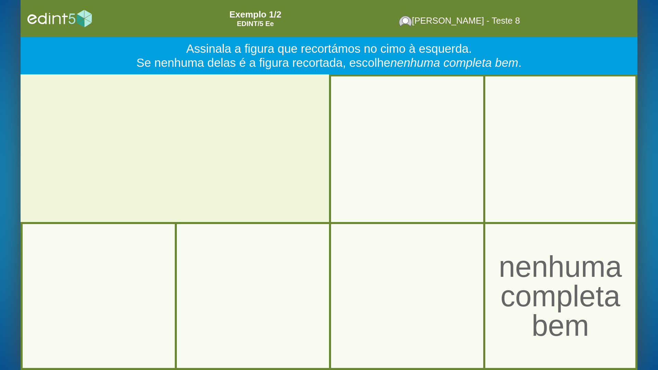
click at [394, 265] on div at bounding box center [407, 296] width 158 height 158
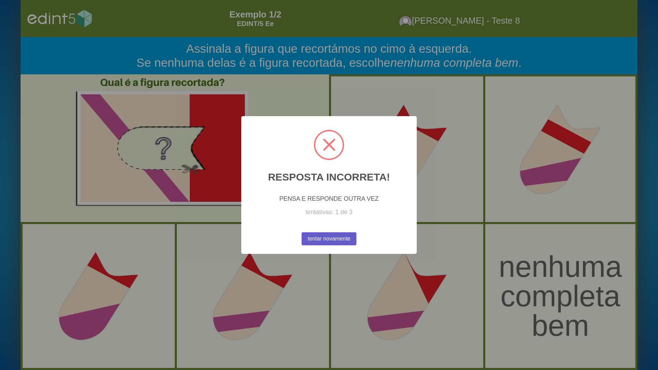
click at [309, 241] on button "tentar novamente" at bounding box center [329, 238] width 55 height 13
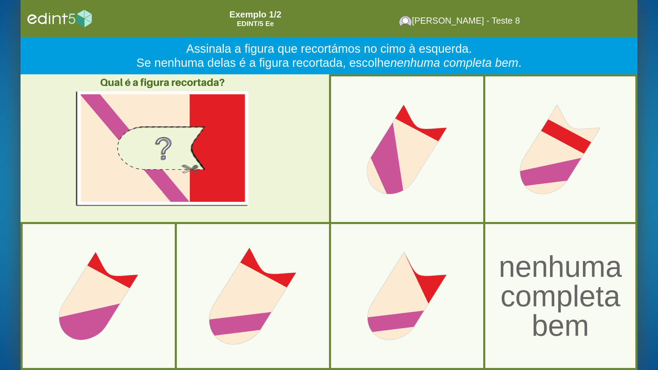
click at [250, 281] on div at bounding box center [253, 296] width 158 height 158
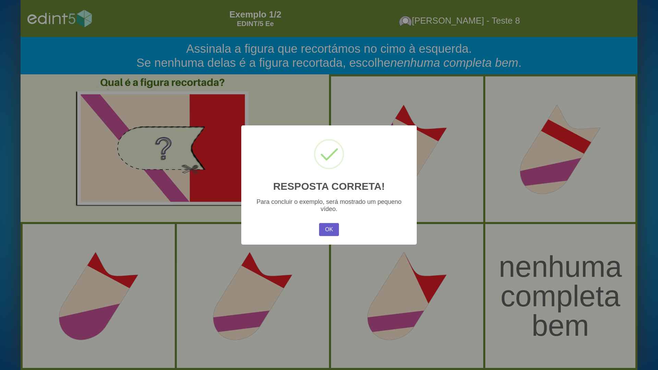
click at [326, 233] on button "OK" at bounding box center [329, 229] width 20 height 13
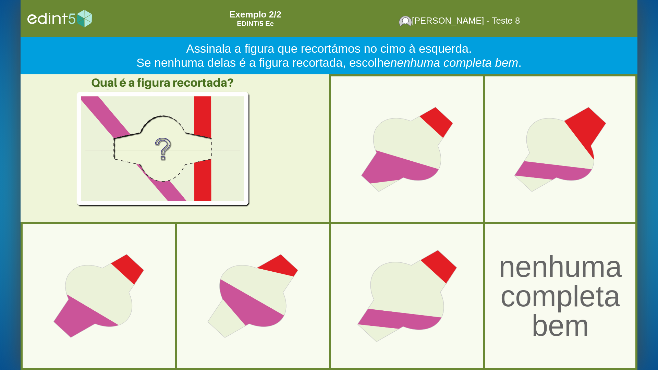
click at [382, 283] on div at bounding box center [407, 296] width 158 height 158
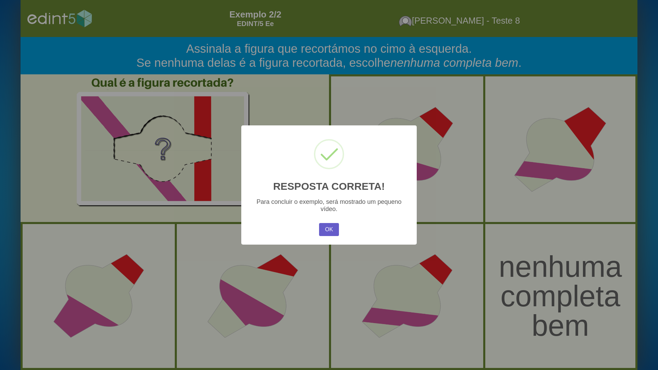
click at [327, 224] on button "OK" at bounding box center [329, 229] width 20 height 13
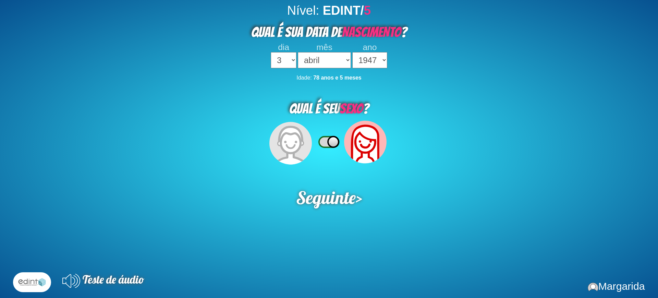
select select "3"
select select "04"
select select "1947"
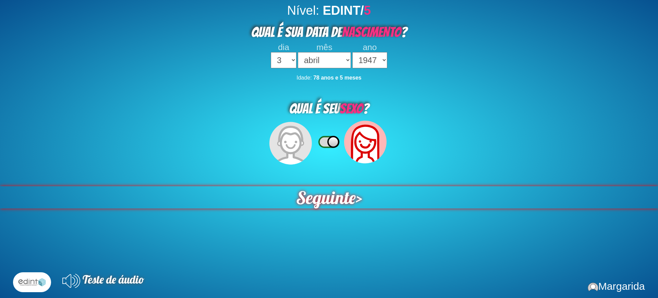
click at [339, 192] on span "Seguinte" at bounding box center [326, 197] width 60 height 22
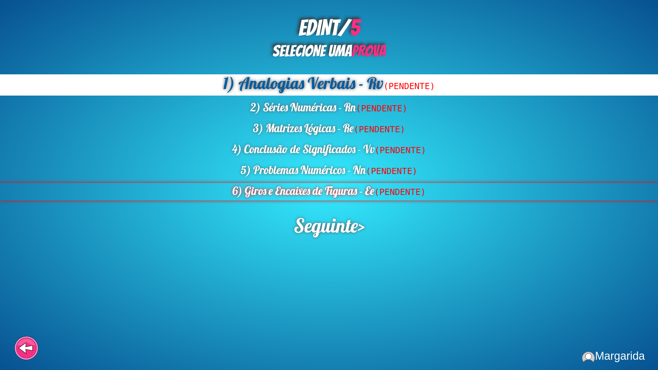
click at [323, 185] on div "6) Giros e Encaixes de Figuras - Ee (PENDENTE)" at bounding box center [329, 191] width 658 height 17
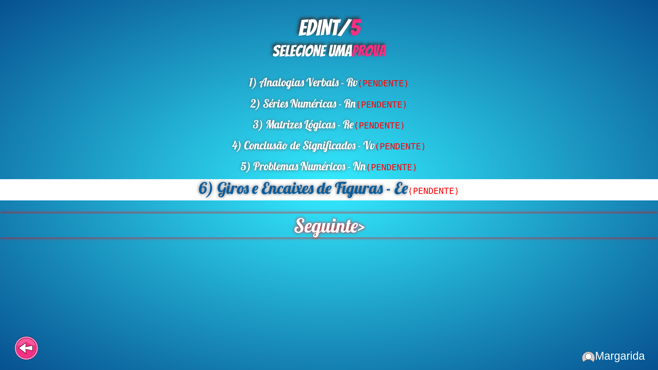
click at [322, 230] on span "Seguinte" at bounding box center [326, 226] width 64 height 24
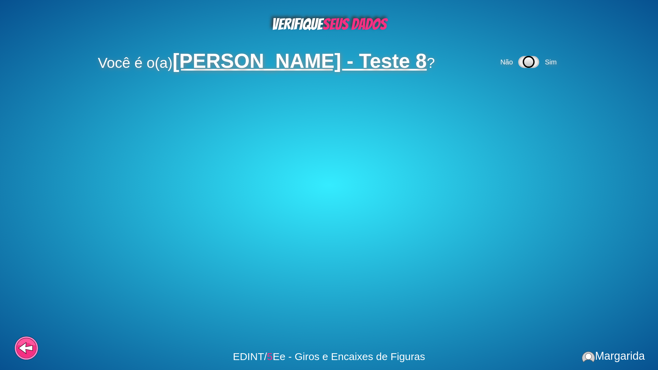
click at [556, 67] on div "Não Sim" at bounding box center [529, 62] width 61 height 20
click at [556, 61] on span "Sim" at bounding box center [551, 62] width 12 height 8
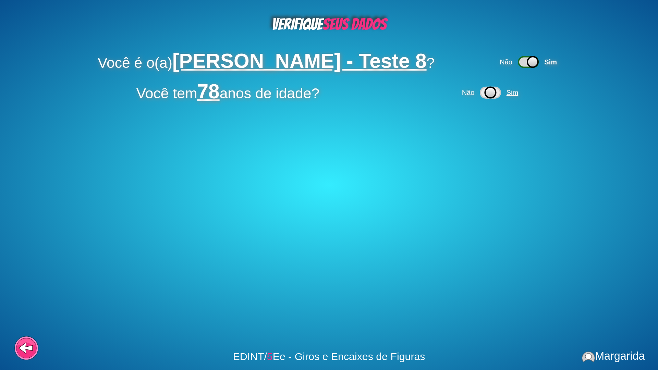
drag, startPoint x: 523, startPoint y: 92, endPoint x: 515, endPoint y: 88, distance: 9.1
click at [517, 90] on span "Sim" at bounding box center [513, 93] width 16 height 8
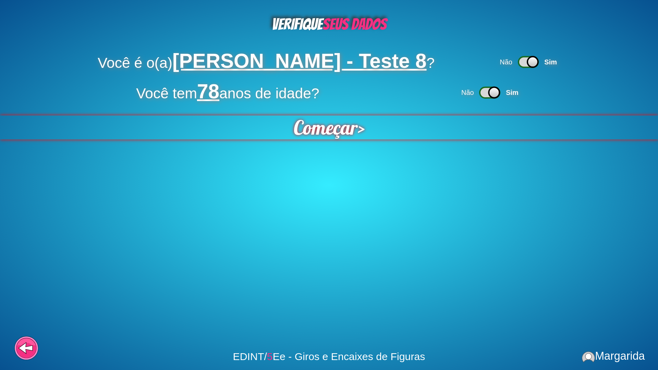
click at [308, 127] on span "Começar" at bounding box center [326, 128] width 64 height 24
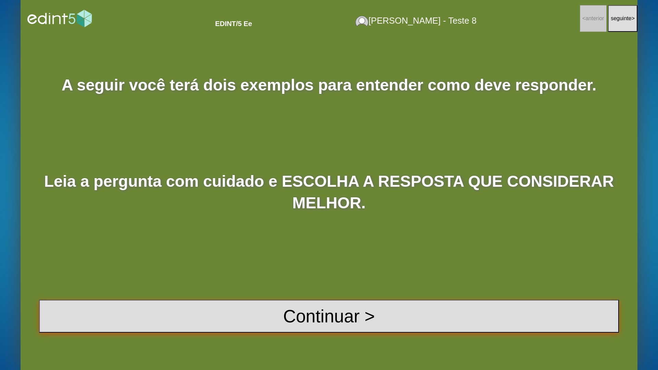
click at [346, 298] on button "Continuar >" at bounding box center [329, 316] width 580 height 33
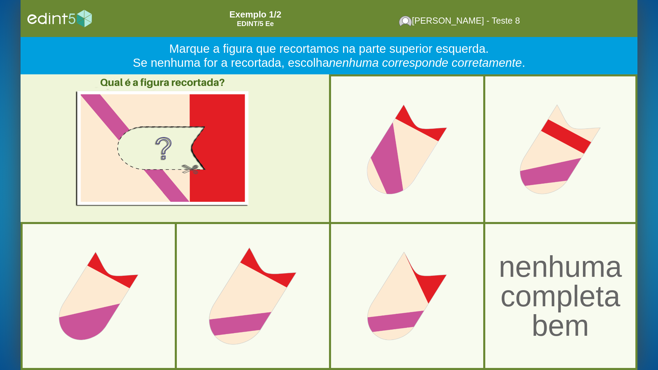
click at [207, 298] on div at bounding box center [253, 296] width 158 height 158
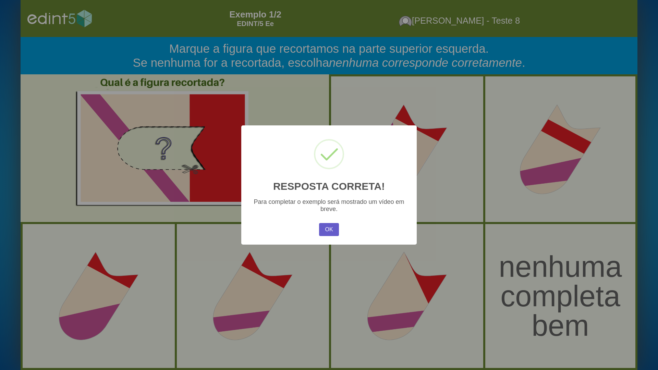
click at [327, 228] on button "OK" at bounding box center [329, 229] width 20 height 13
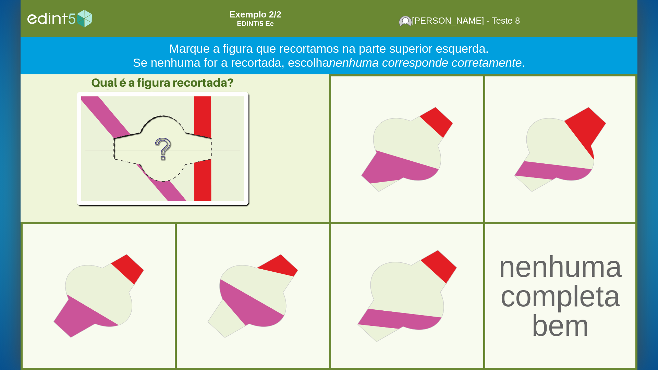
click at [399, 298] on div at bounding box center [407, 296] width 158 height 158
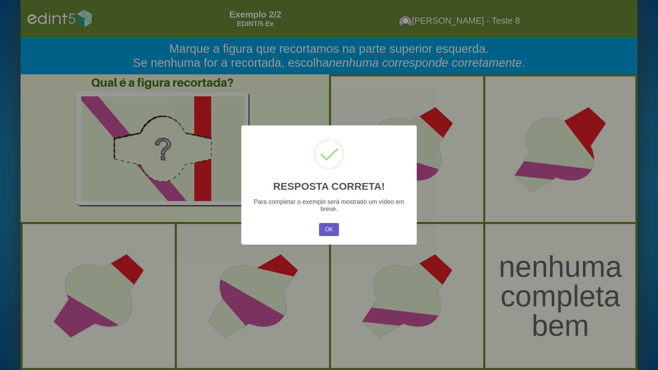
click at [328, 234] on button "OK" at bounding box center [329, 229] width 20 height 13
